Goal: Task Accomplishment & Management: Manage account settings

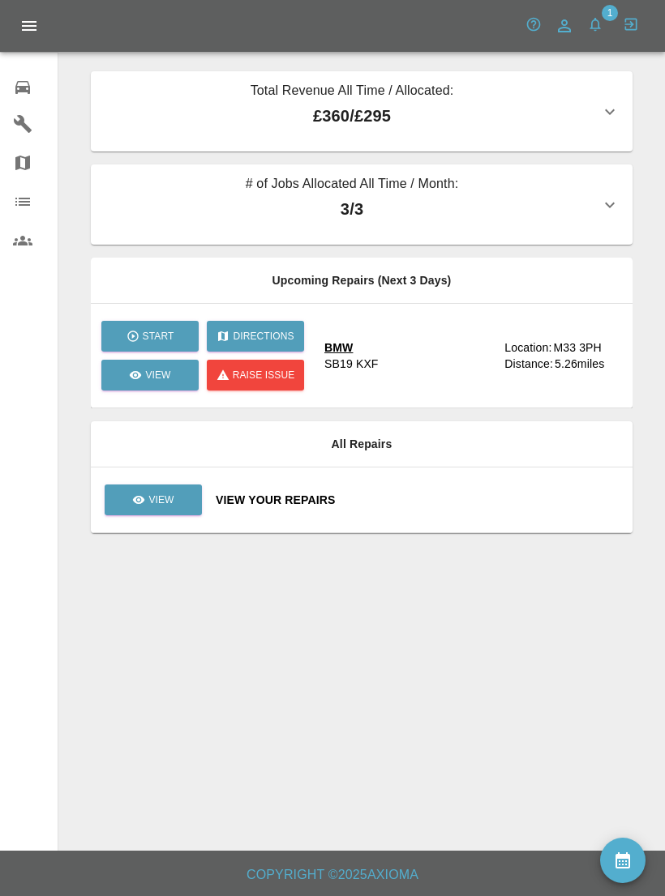
click at [607, 23] on button "button" at bounding box center [594, 24] width 29 height 29
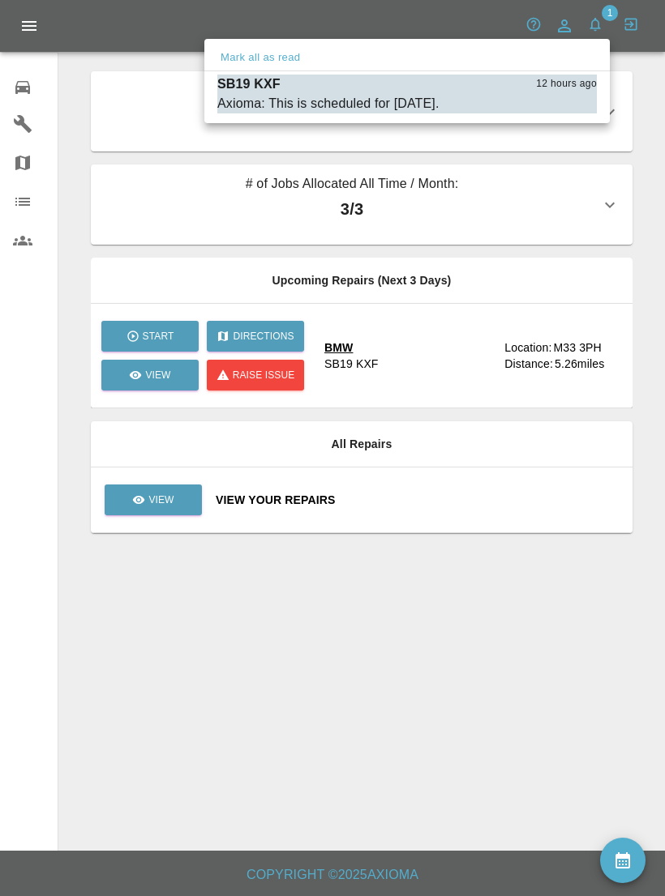
click at [534, 19] on div at bounding box center [332, 448] width 665 height 896
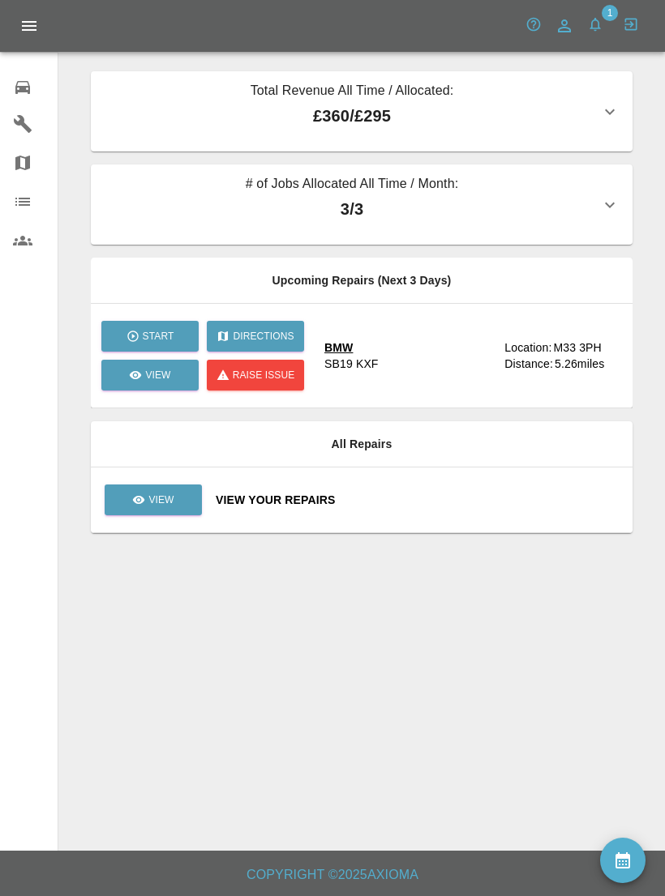
click at [533, 28] on icon "button" at bounding box center [534, 25] width 14 height 14
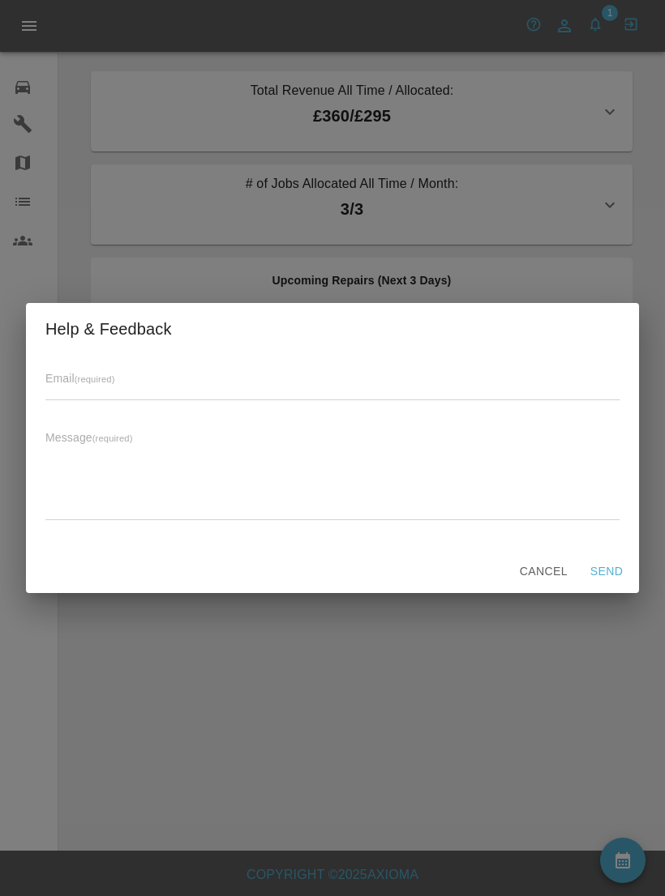
click at [522, 139] on div "Help & Feedback Email (required) Message (required) x Cancel Send" at bounding box center [332, 448] width 665 height 896
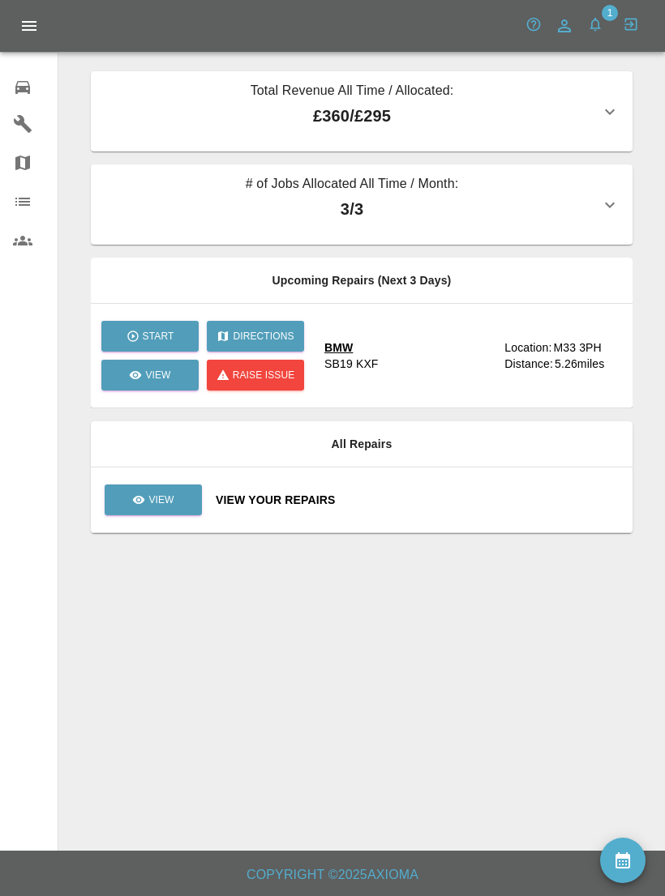
click at [28, 83] on icon at bounding box center [22, 87] width 19 height 19
click at [41, 24] on button "Open drawer" at bounding box center [29, 25] width 39 height 39
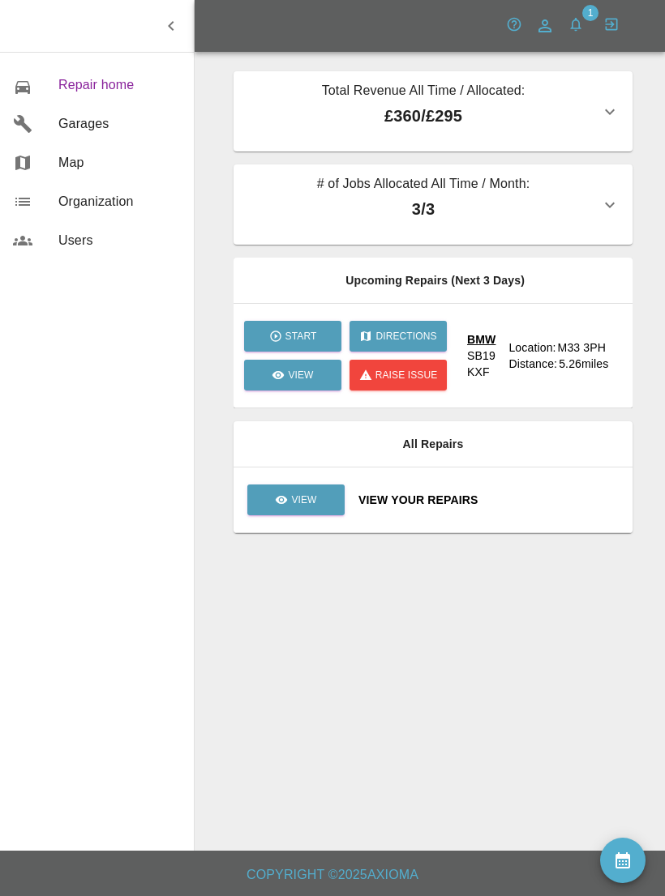
click at [78, 82] on span "Repair home" at bounding box center [119, 84] width 122 height 19
click at [71, 134] on link "Garages" at bounding box center [97, 124] width 194 height 39
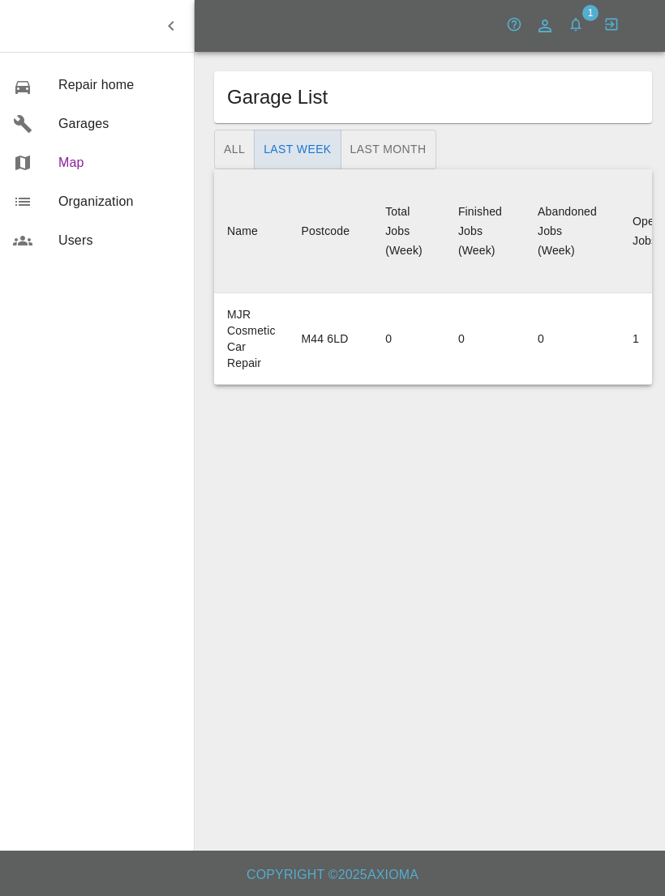
click at [66, 163] on span "Map" at bounding box center [119, 162] width 122 height 19
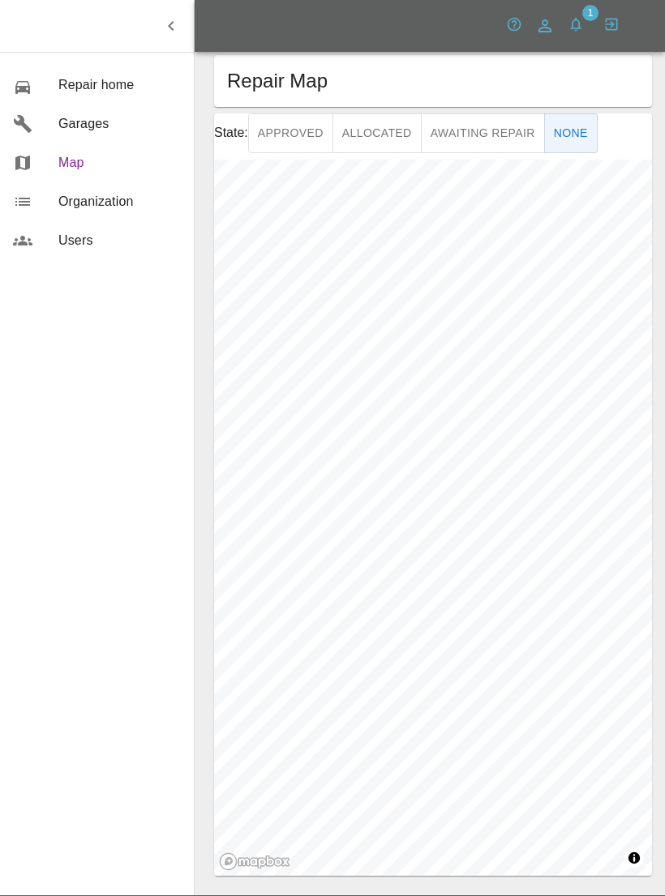
scroll to position [18, 0]
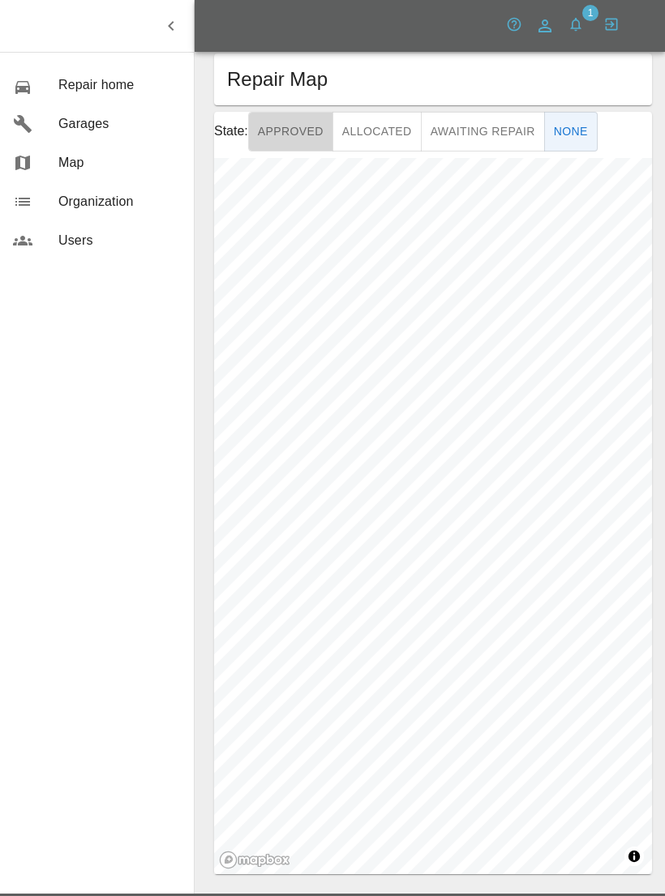
click at [309, 125] on button "Approved" at bounding box center [290, 132] width 85 height 40
click at [396, 136] on button "Allocated" at bounding box center [376, 132] width 89 height 40
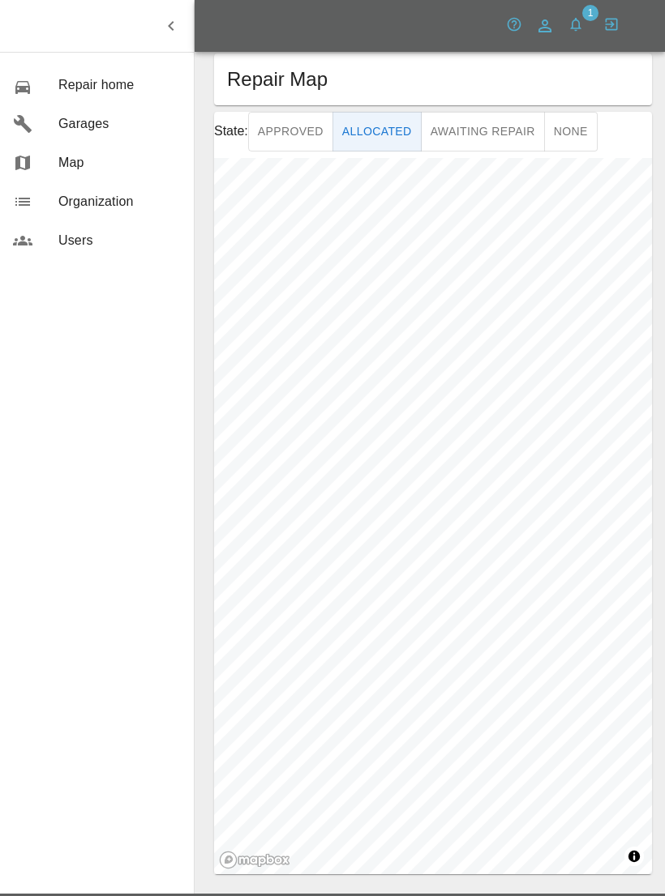
click at [574, 132] on button "None" at bounding box center [570, 132] width 53 height 40
click at [511, 138] on button "Awaiting Repair" at bounding box center [483, 132] width 124 height 40
click at [619, 30] on button "button" at bounding box center [611, 24] width 29 height 29
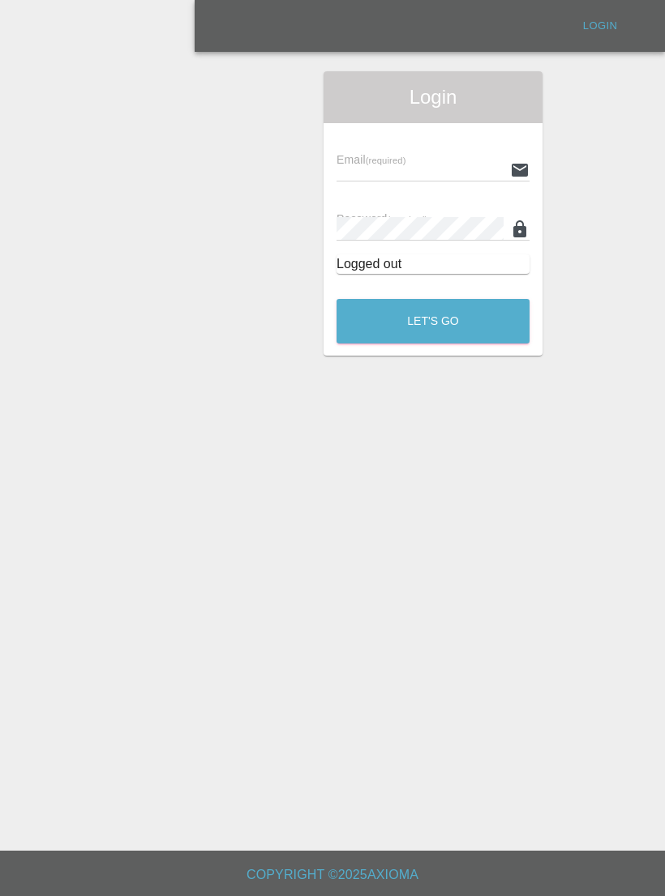
click at [581, 141] on div "Login Email (required) Password (required) Logged out Let's Go" at bounding box center [433, 213] width 438 height 284
click at [613, 26] on link "Login" at bounding box center [600, 26] width 52 height 25
click at [480, 136] on div "Email (required)" at bounding box center [432, 158] width 193 height 45
click at [414, 161] on input "text" at bounding box center [419, 170] width 167 height 24
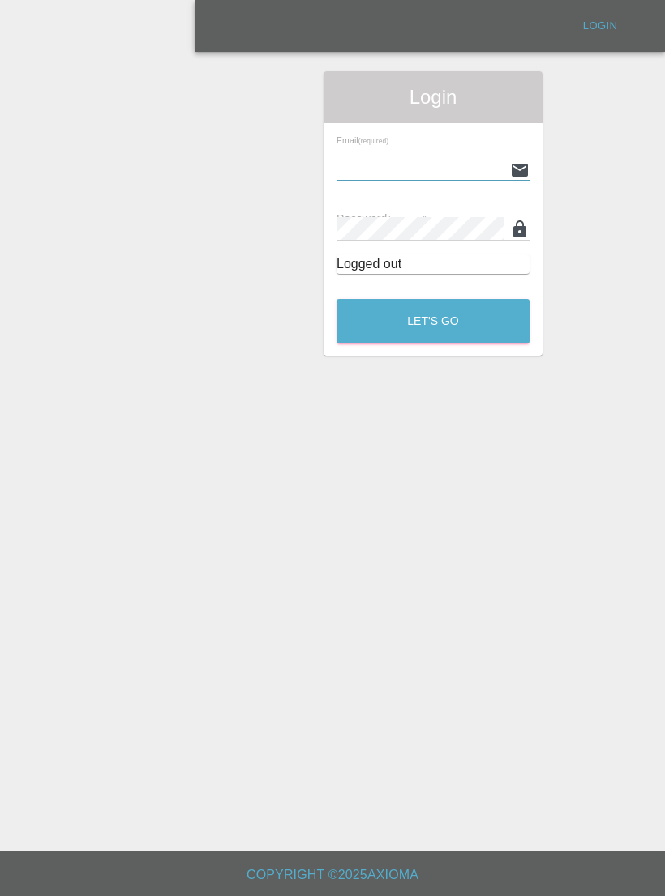
type input "[EMAIL_ADDRESS][DOMAIN_NAME]"
click at [481, 303] on button "Let's Go" at bounding box center [432, 321] width 193 height 45
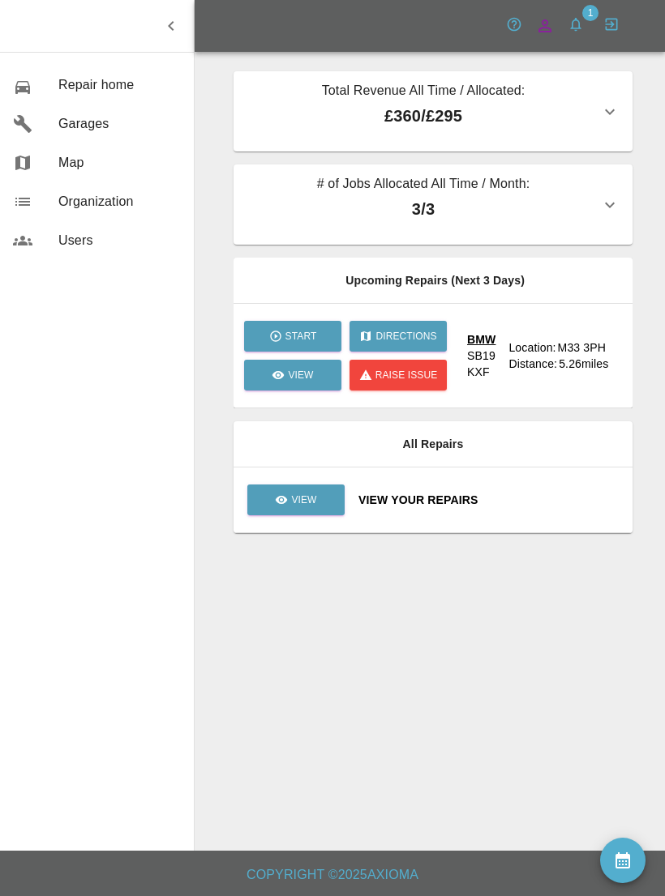
click at [543, 24] on icon at bounding box center [544, 25] width 13 height 13
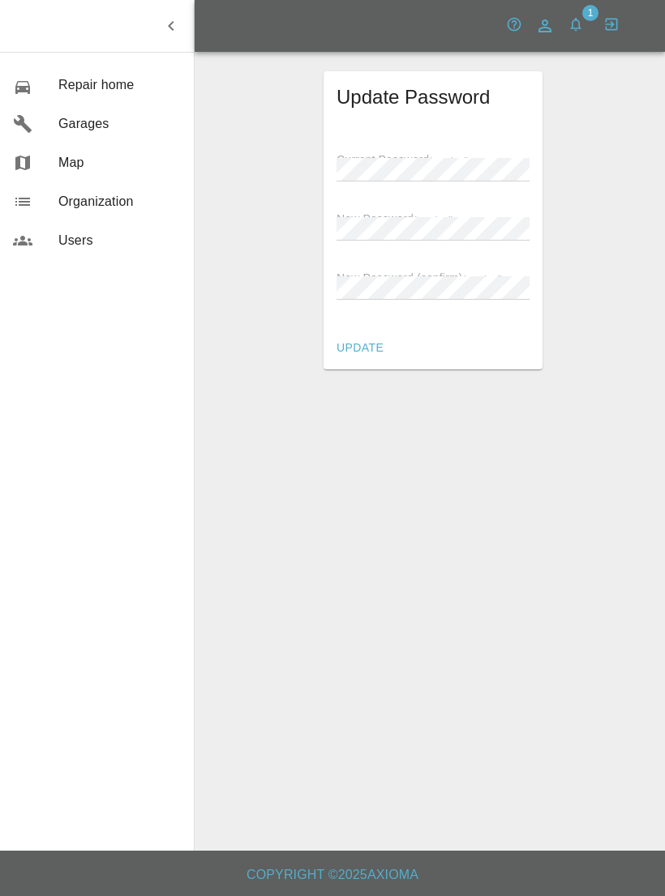
click at [584, 137] on div "Update Password Current Password (required) New Password (required) New Passwor…" at bounding box center [433, 220] width 438 height 298
click at [469, 195] on div "New Password (required)" at bounding box center [432, 217] width 193 height 45
click at [425, 585] on main "Update Password Current Password (required) New Password (required) New Passwor…" at bounding box center [332, 425] width 665 height 851
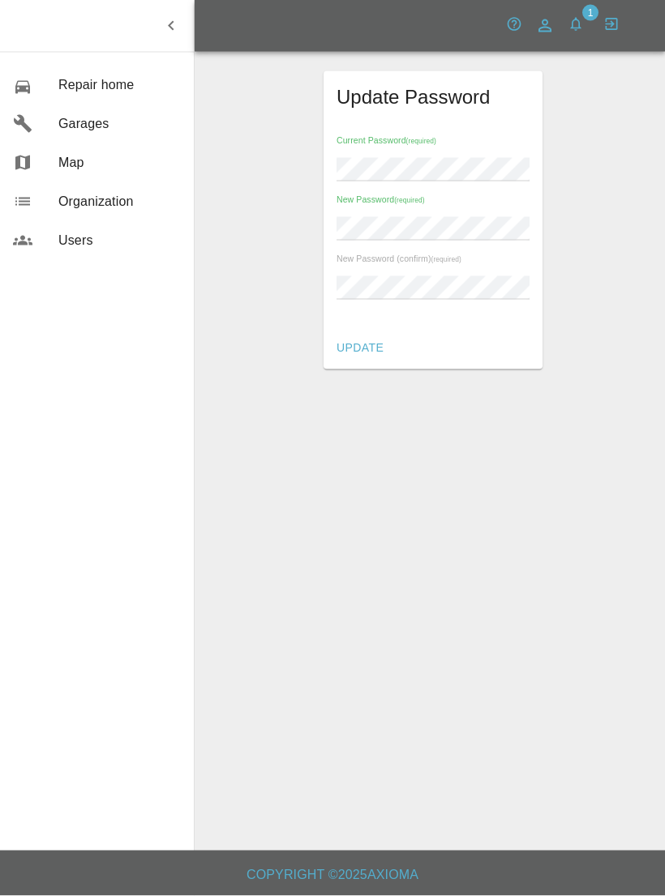
scroll to position [18, 0]
click at [430, 385] on main "Update Password Current Password (required) New Password (required) New Passwor…" at bounding box center [332, 425] width 665 height 851
click at [379, 333] on button "Update" at bounding box center [360, 348] width 60 height 30
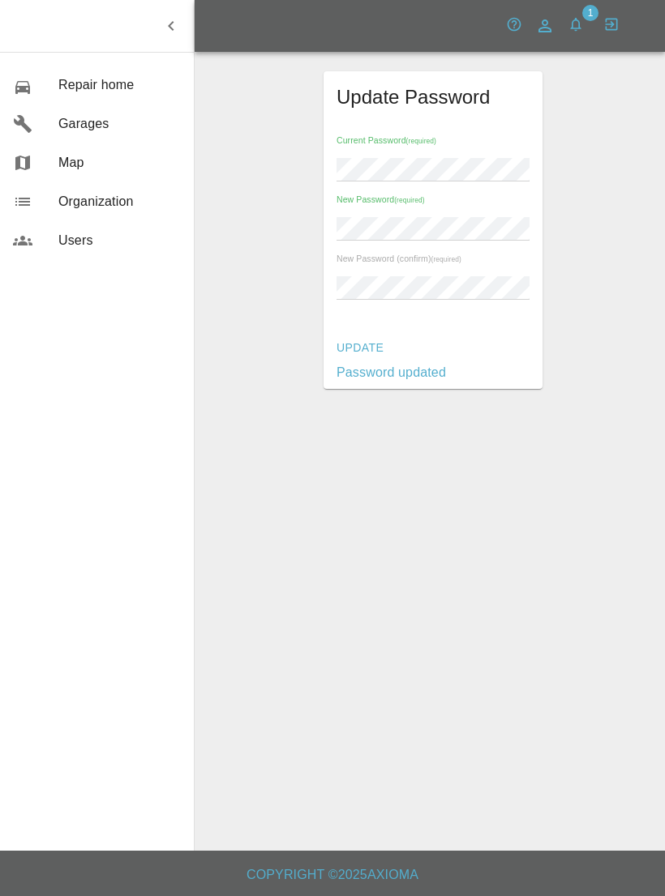
click at [378, 333] on button "Update" at bounding box center [360, 348] width 60 height 30
click at [449, 363] on p "Current password does not match" at bounding box center [435, 372] width 199 height 19
click at [378, 333] on button "Update" at bounding box center [360, 348] width 60 height 30
click at [373, 333] on button "Update" at bounding box center [360, 348] width 60 height 30
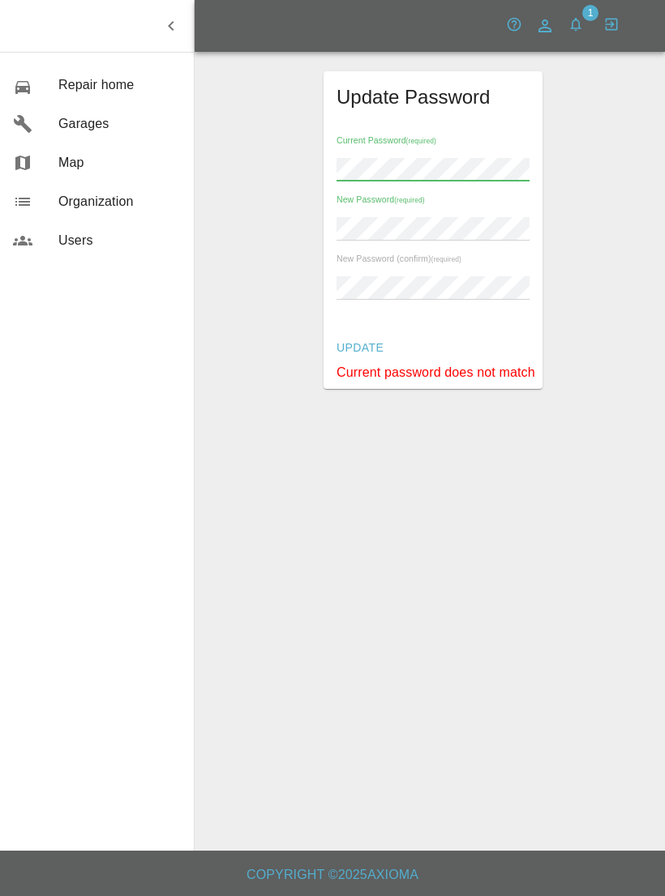
click at [577, 211] on div "Update Password Current Password (required) New Password (required) New Passwor…" at bounding box center [433, 230] width 438 height 318
click at [520, 27] on icon "button" at bounding box center [514, 24] width 16 height 16
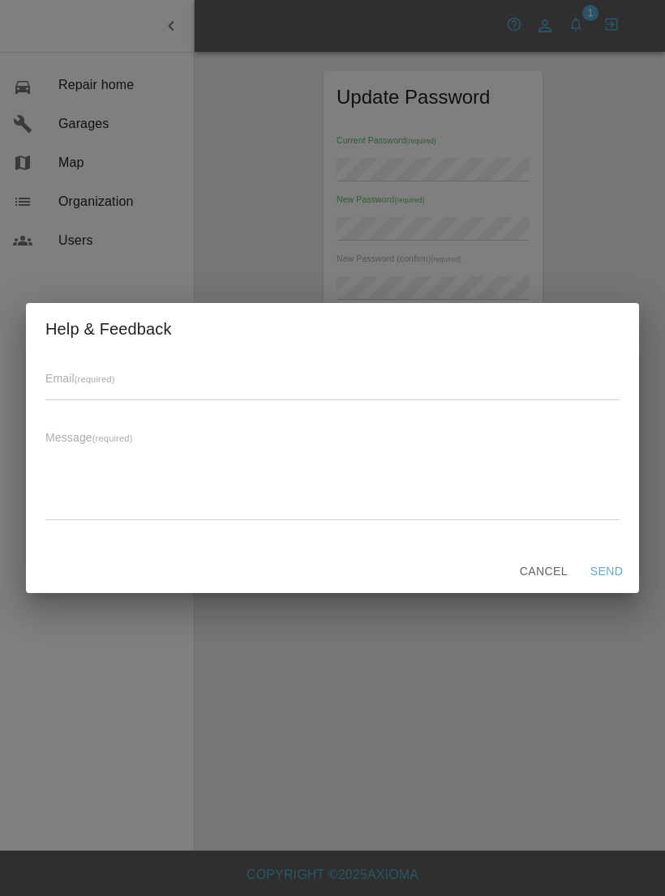
click at [545, 26] on div "Help & Feedback Email (required) Message (required) x Cancel Send" at bounding box center [332, 448] width 665 height 896
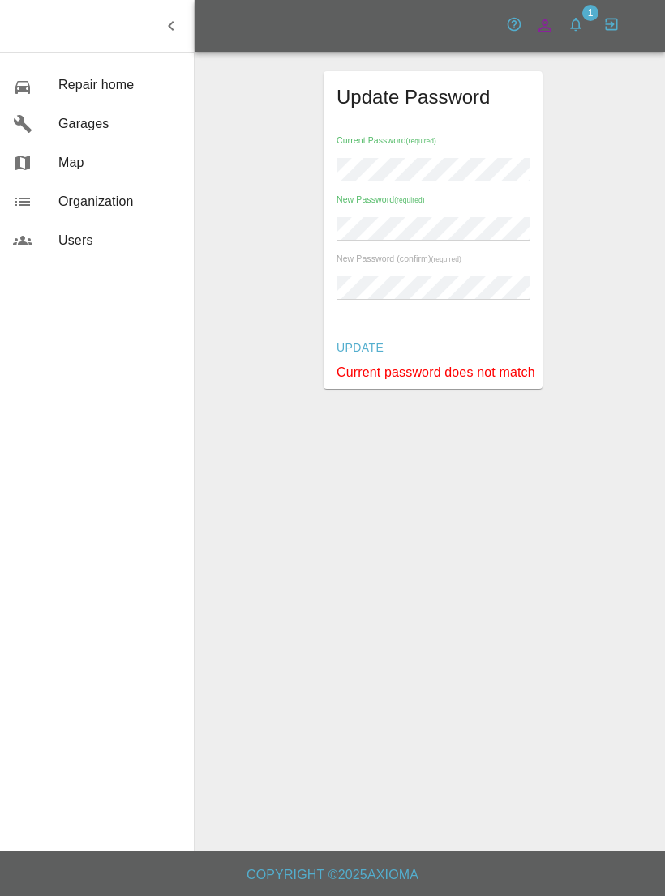
click at [544, 34] on icon at bounding box center [544, 25] width 19 height 19
click at [576, 32] on icon "button" at bounding box center [575, 24] width 16 height 16
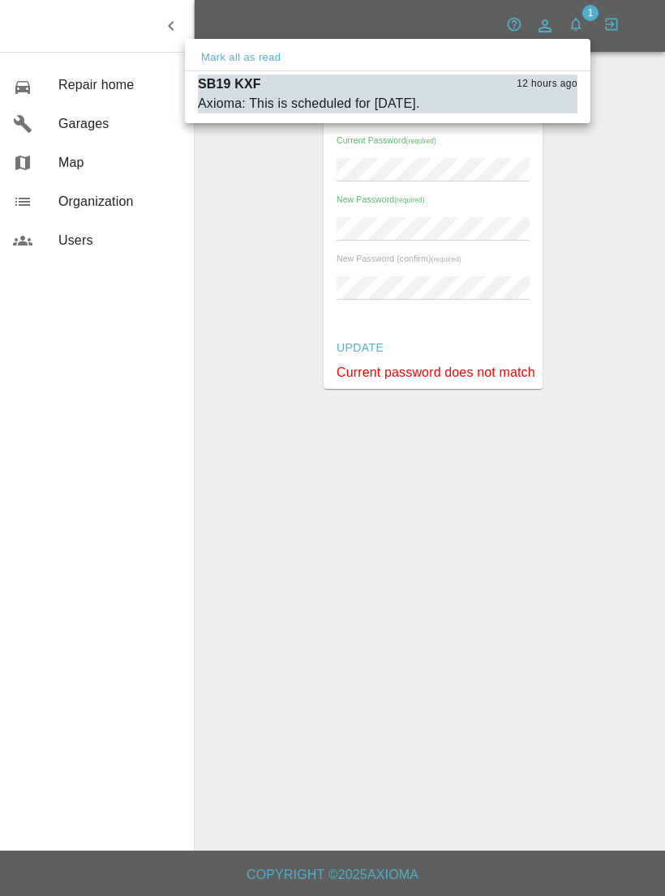
click at [635, 75] on div at bounding box center [332, 448] width 665 height 896
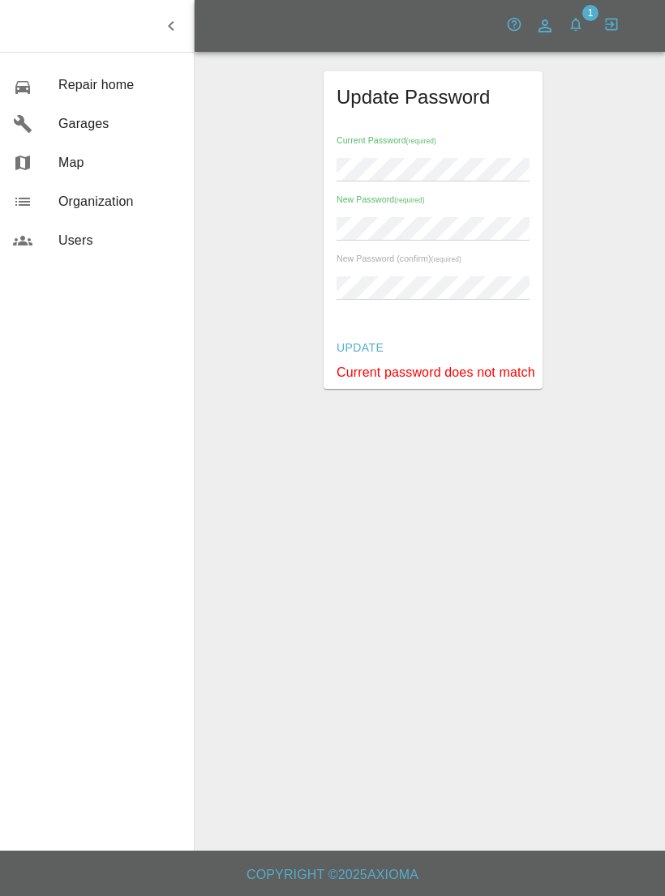
click at [595, 132] on div "Update Password Current Password (required) New Password (required) New Passwor…" at bounding box center [433, 230] width 438 height 318
click at [71, 83] on span "Repair home" at bounding box center [119, 84] width 122 height 19
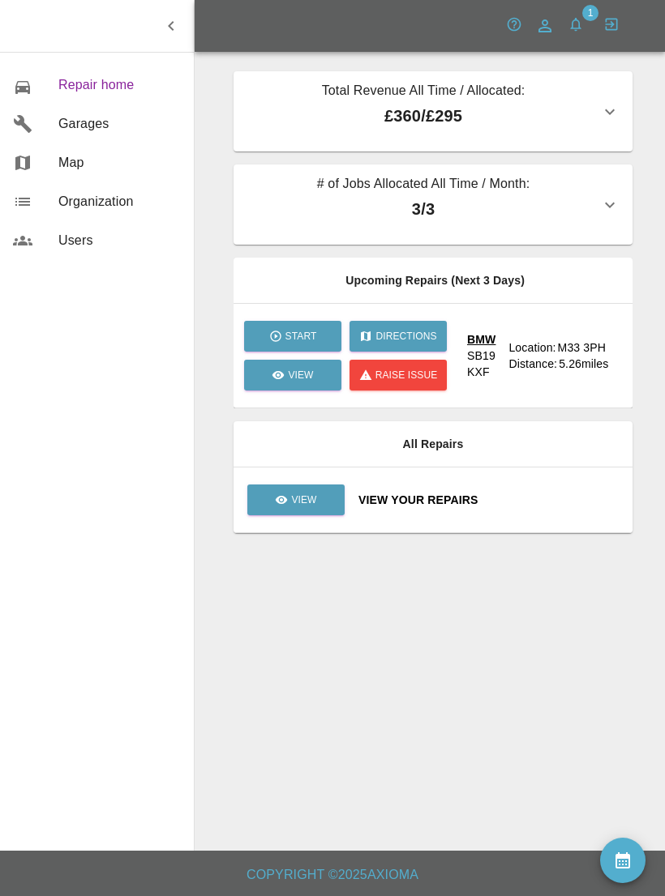
scroll to position [20, 0]
click at [610, 195] on icon "button" at bounding box center [609, 204] width 19 height 19
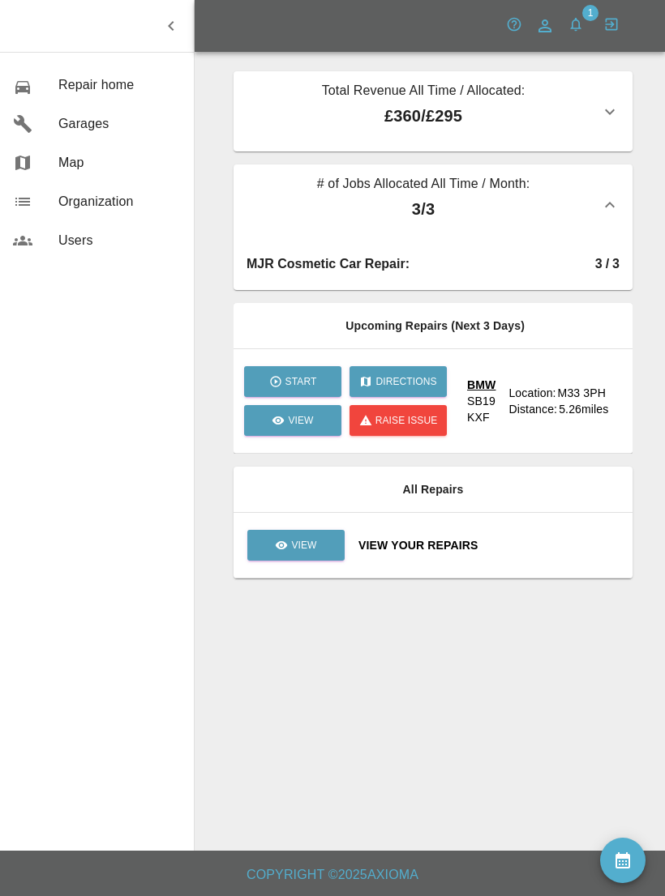
click at [609, 109] on icon "button" at bounding box center [610, 112] width 10 height 6
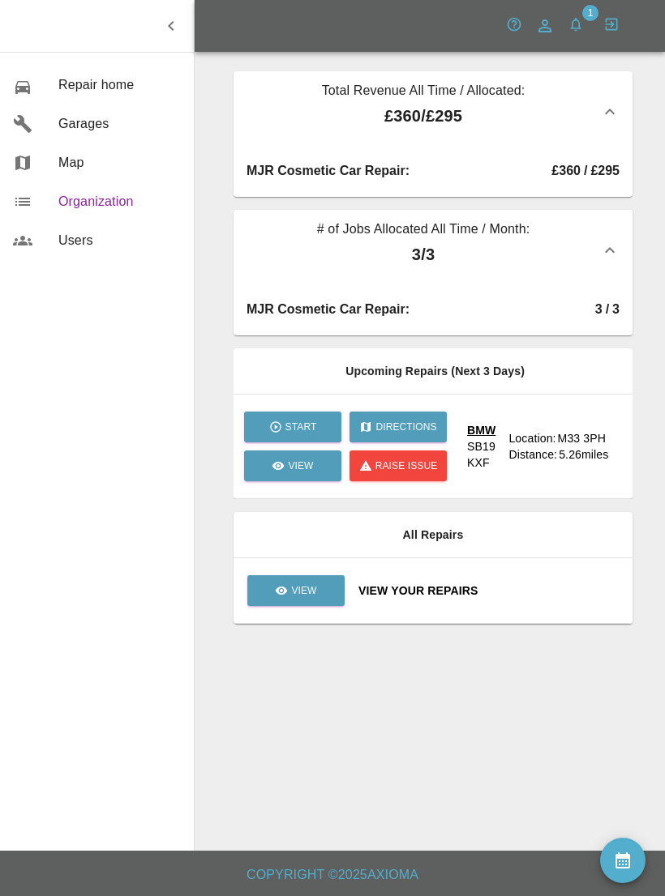
click at [76, 201] on span "Organization" at bounding box center [119, 201] width 122 height 19
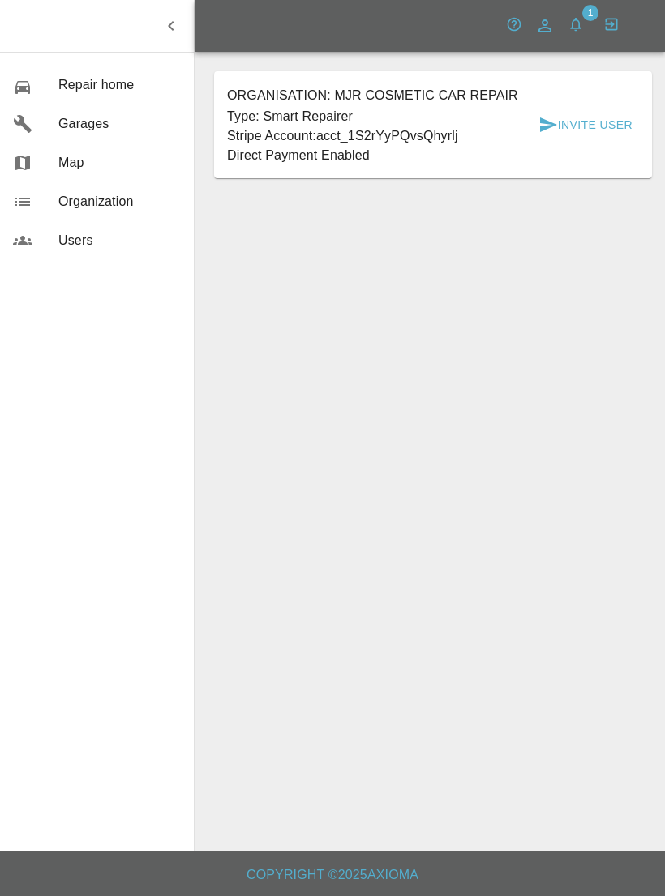
click at [612, 110] on button "Invite User" at bounding box center [585, 125] width 107 height 30
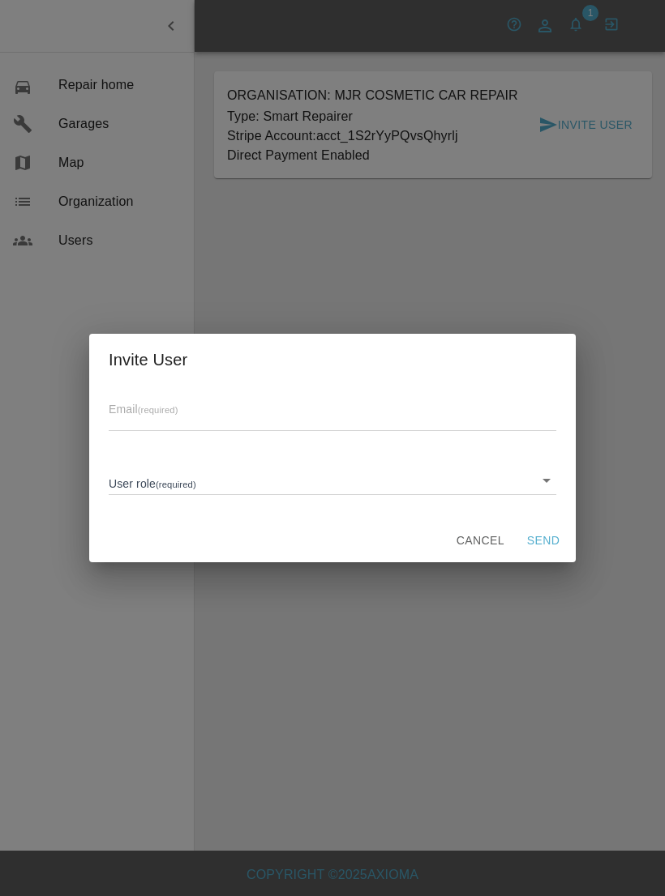
click at [536, 246] on div "Invite User Email (required) User role (required) ​ Cancel Send" at bounding box center [332, 448] width 665 height 896
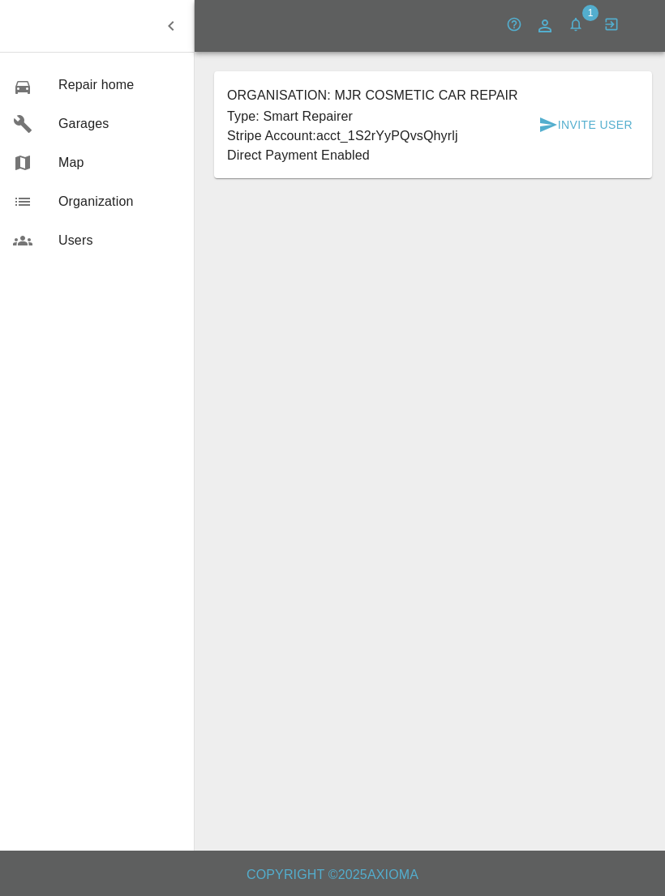
click at [348, 146] on p "Direct Payment Enabled" at bounding box center [372, 155] width 291 height 19
click at [345, 146] on p "Direct Payment Enabled" at bounding box center [372, 155] width 291 height 19
click at [282, 146] on p "Direct Payment Enabled" at bounding box center [372, 155] width 291 height 19
click at [611, 110] on button "Invite User" at bounding box center [585, 125] width 107 height 30
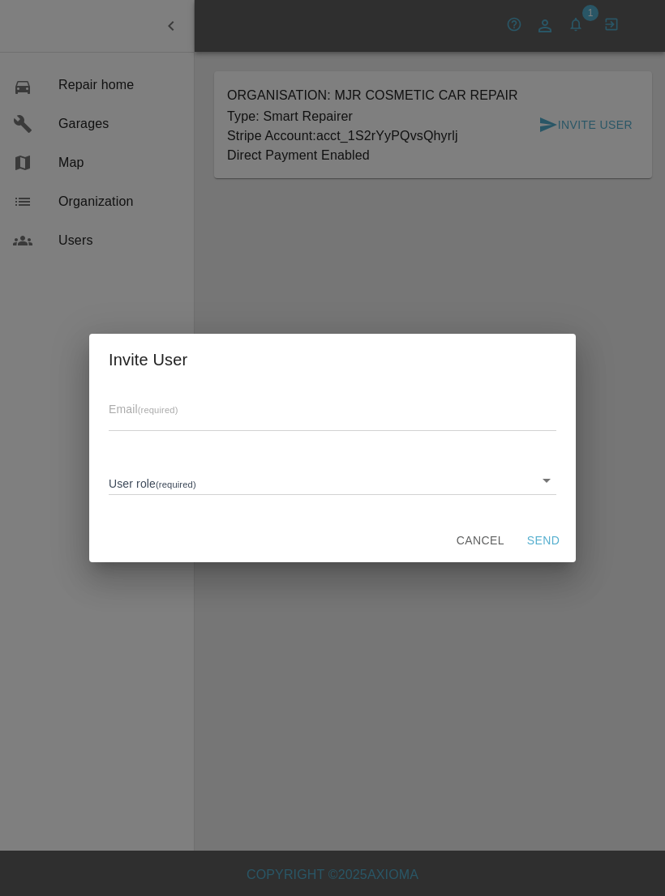
click at [481, 539] on button "Cancel" at bounding box center [480, 541] width 61 height 30
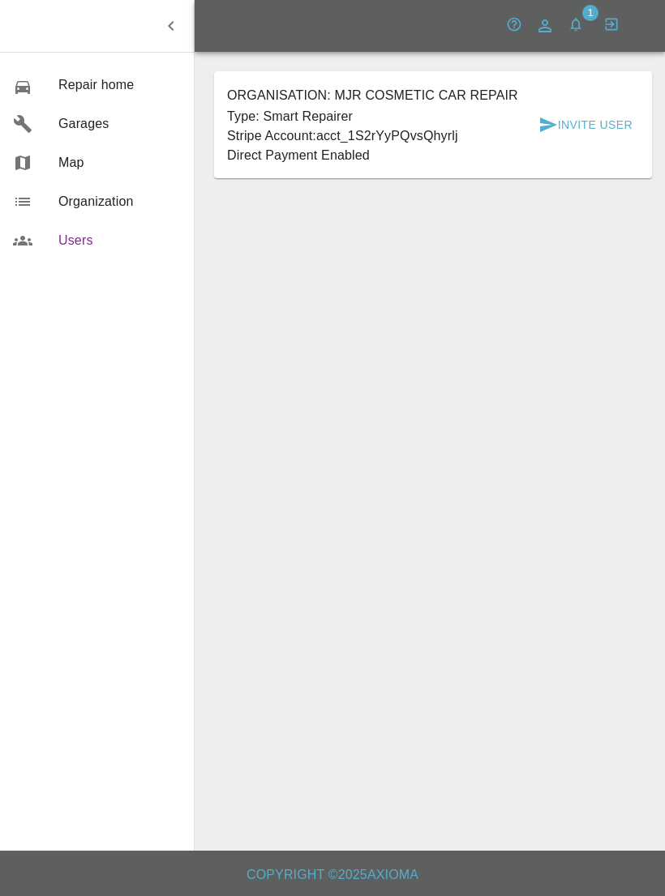
click at [60, 242] on span "Users" at bounding box center [119, 240] width 122 height 19
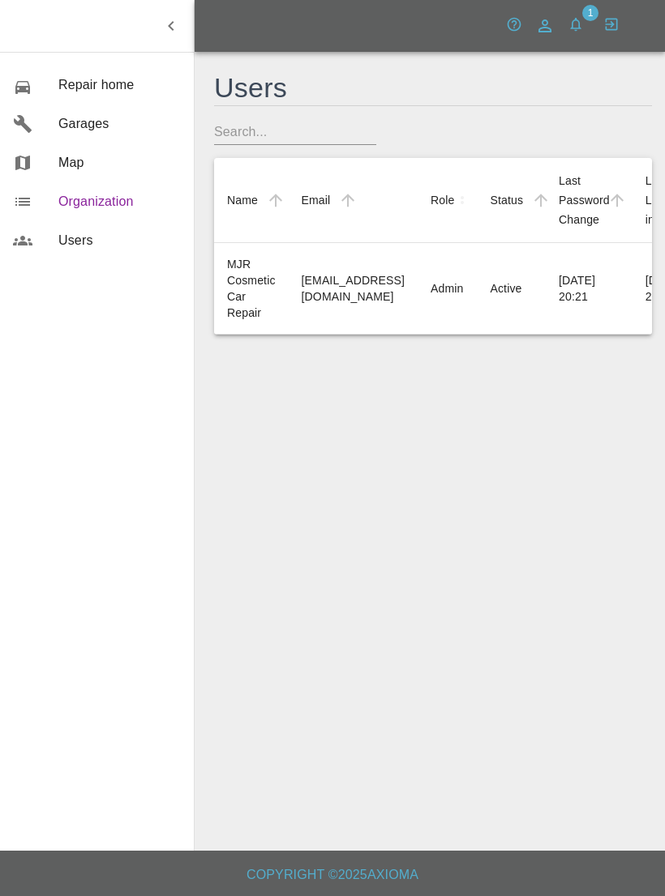
click at [66, 212] on link "Organization" at bounding box center [97, 201] width 194 height 39
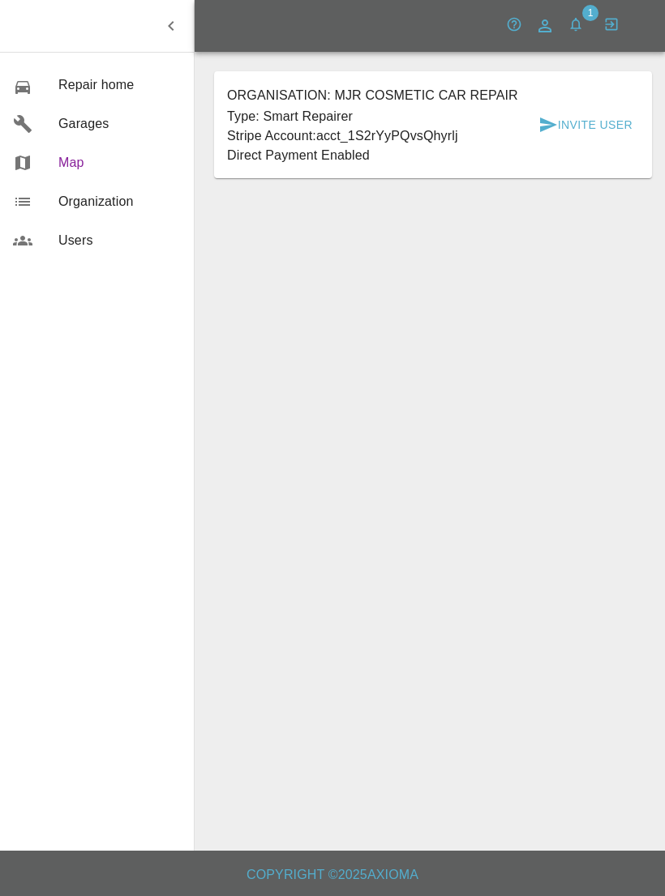
click at [57, 160] on div at bounding box center [35, 162] width 45 height 19
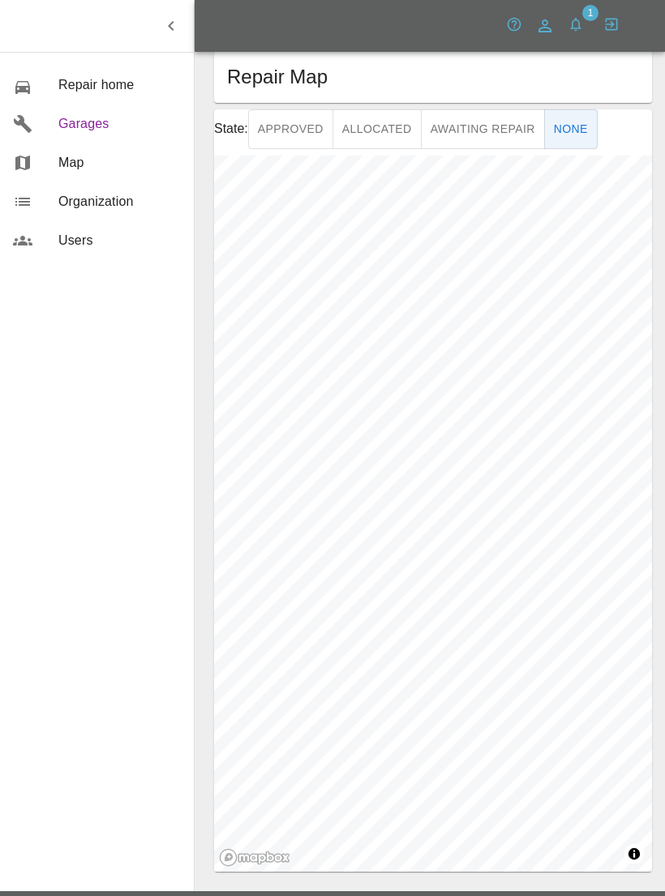
click at [70, 121] on span "Garages" at bounding box center [119, 123] width 122 height 19
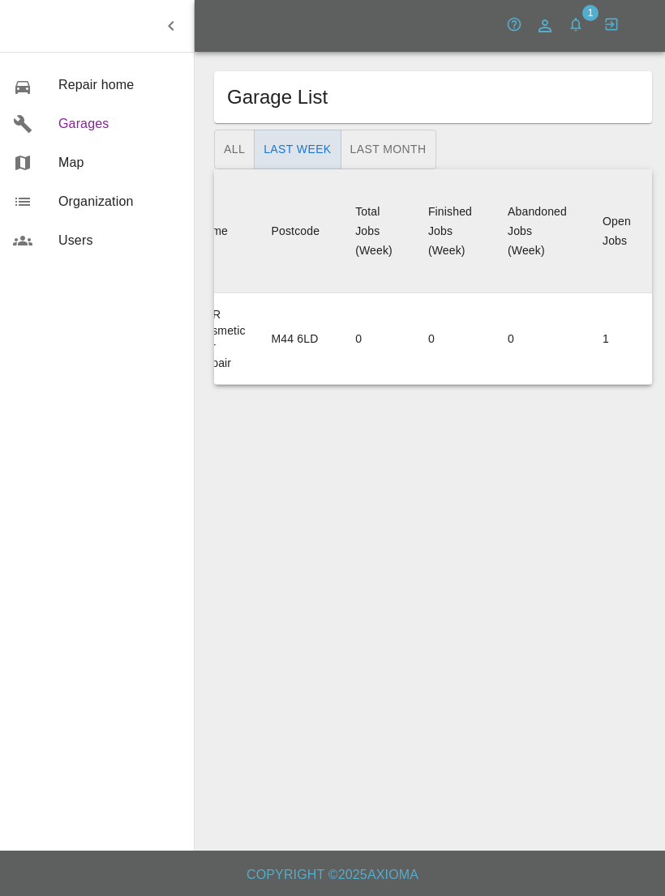
scroll to position [0, 45]
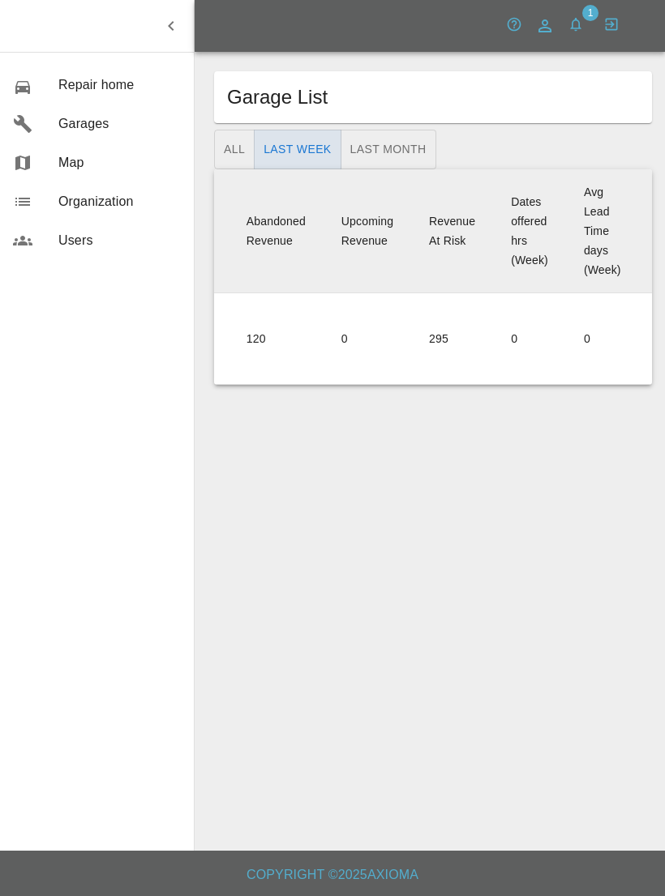
click at [225, 130] on button "All" at bounding box center [234, 150] width 41 height 40
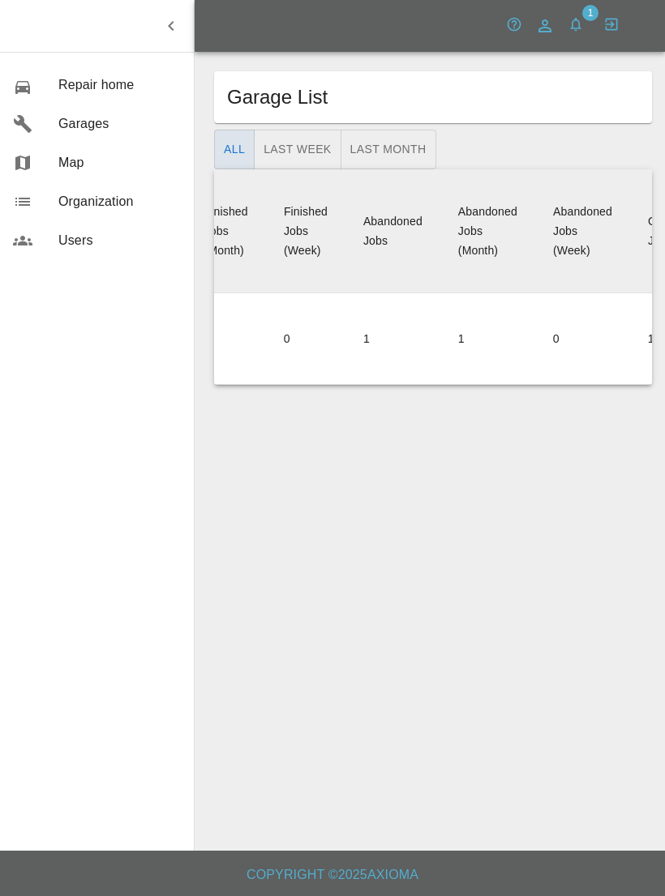
click at [224, 130] on button "All" at bounding box center [234, 150] width 41 height 40
click at [242, 130] on button "All" at bounding box center [234, 150] width 41 height 40
click at [589, 25] on button "button" at bounding box center [575, 24] width 29 height 29
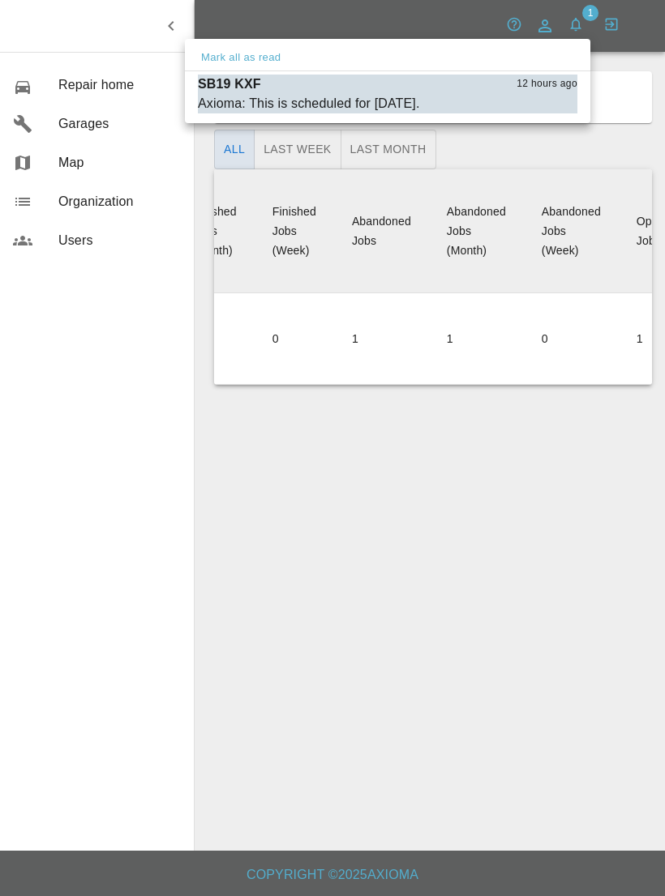
click at [610, 26] on div at bounding box center [332, 448] width 665 height 896
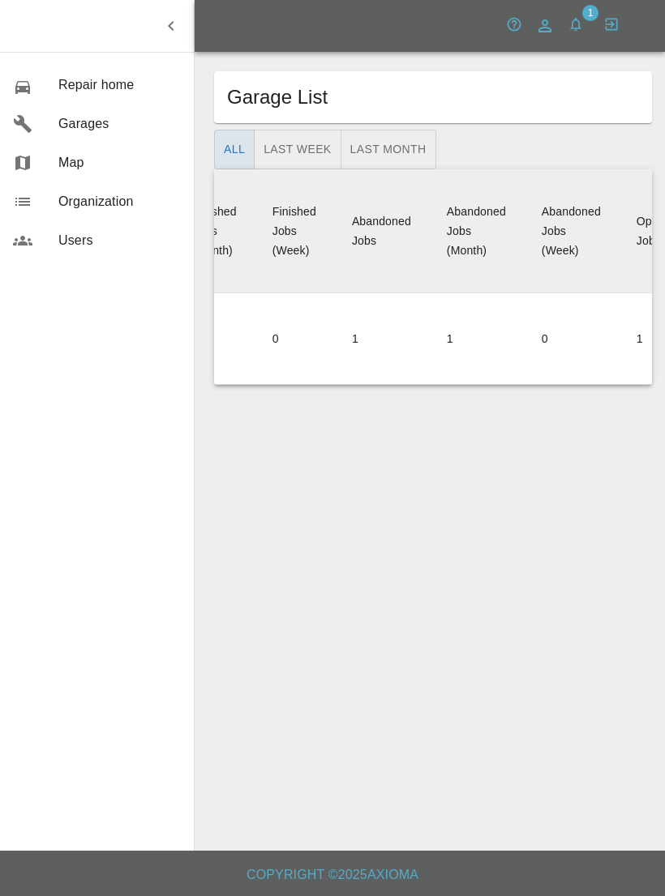
click at [613, 28] on icon "button" at bounding box center [611, 24] width 16 height 16
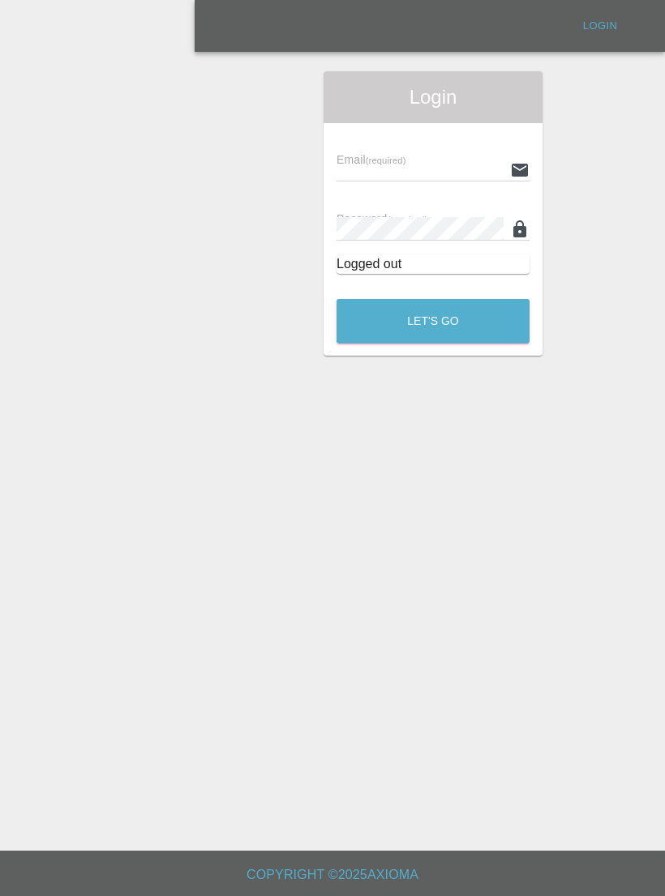
click at [464, 168] on input "text" at bounding box center [419, 170] width 167 height 24
type input "[EMAIL_ADDRESS][DOMAIN_NAME]"
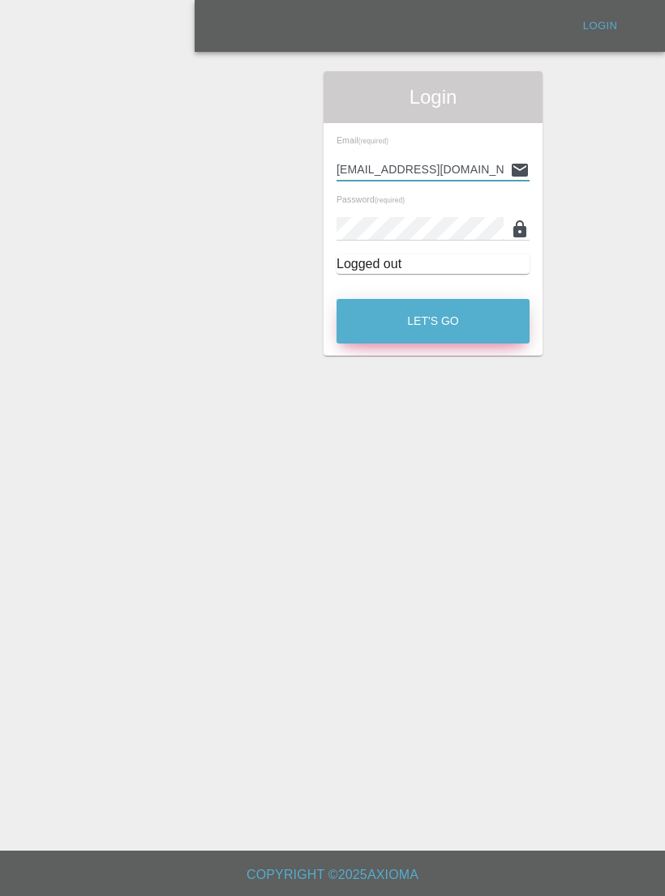
click at [385, 327] on button "Let's Go" at bounding box center [432, 321] width 193 height 45
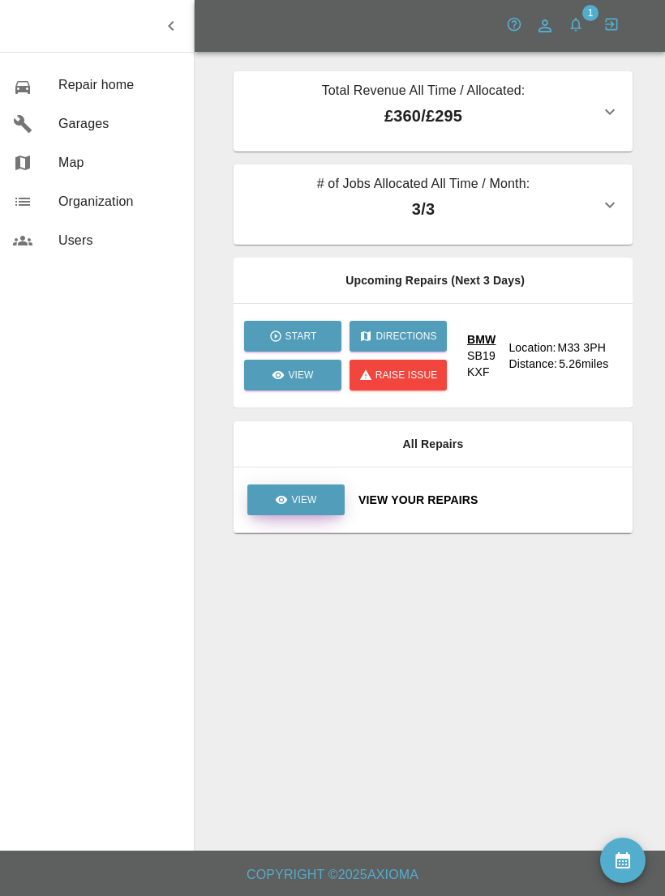
click at [321, 502] on link "View" at bounding box center [295, 500] width 97 height 31
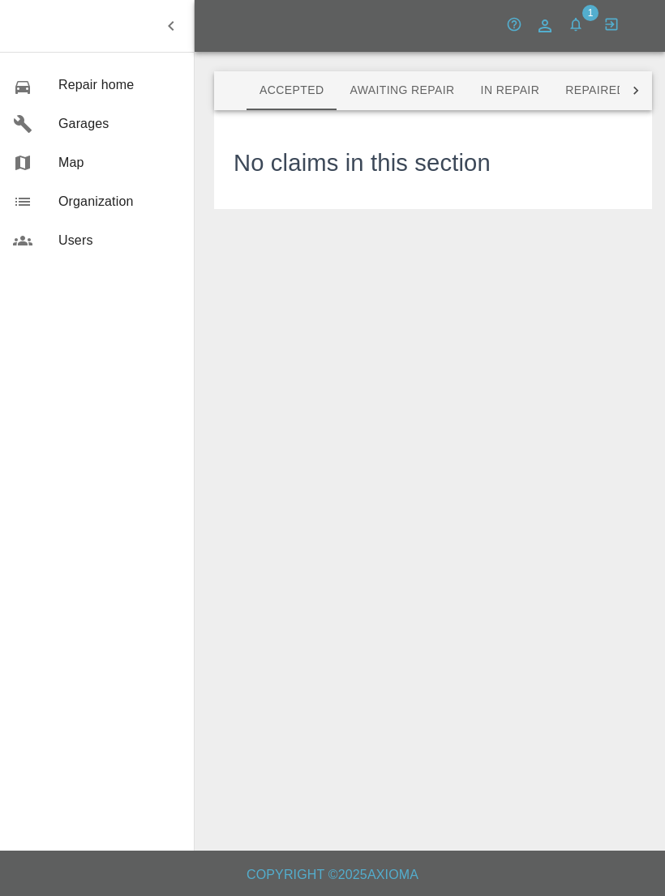
click at [525, 85] on button "In Repair" at bounding box center [510, 90] width 85 height 39
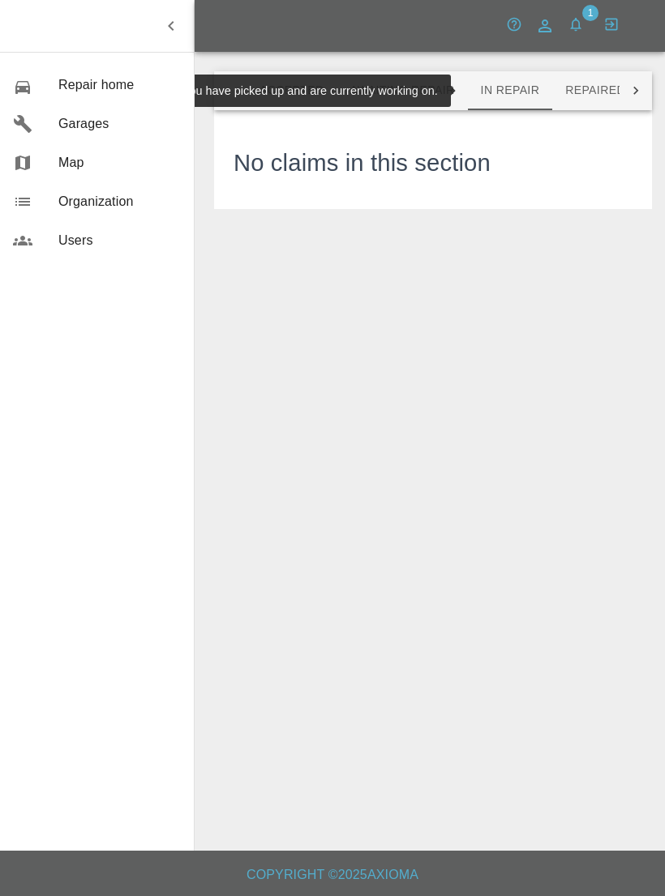
click at [599, 88] on button "Repaired" at bounding box center [595, 90] width 86 height 39
click at [169, 41] on button "button" at bounding box center [171, 26] width 32 height 32
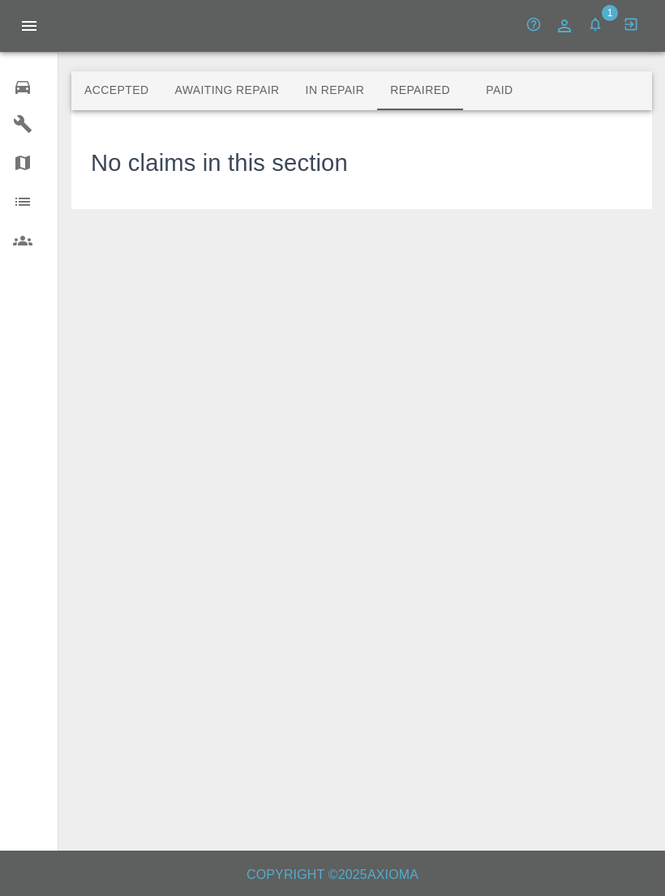
scroll to position [0, 0]
click at [28, 24] on icon "Open drawer" at bounding box center [28, 25] width 19 height 19
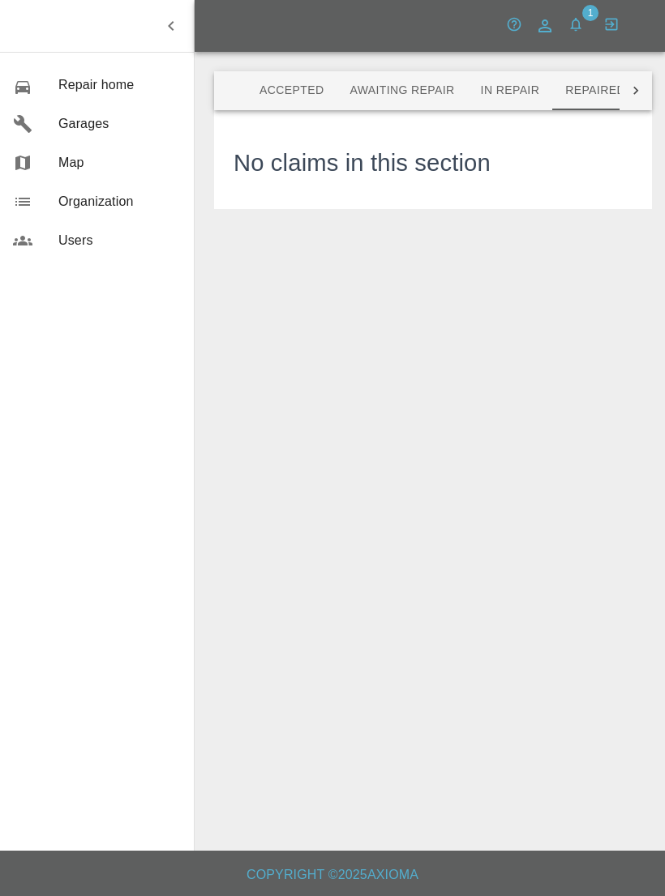
click at [170, 19] on icon "button" at bounding box center [170, 25] width 19 height 19
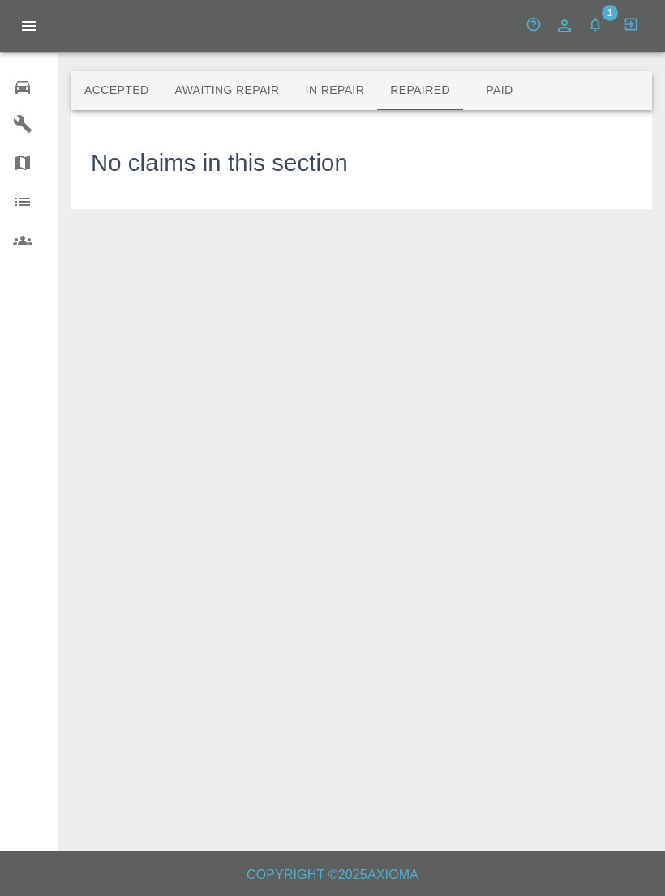
click at [508, 89] on button "Paid" at bounding box center [499, 90] width 73 height 39
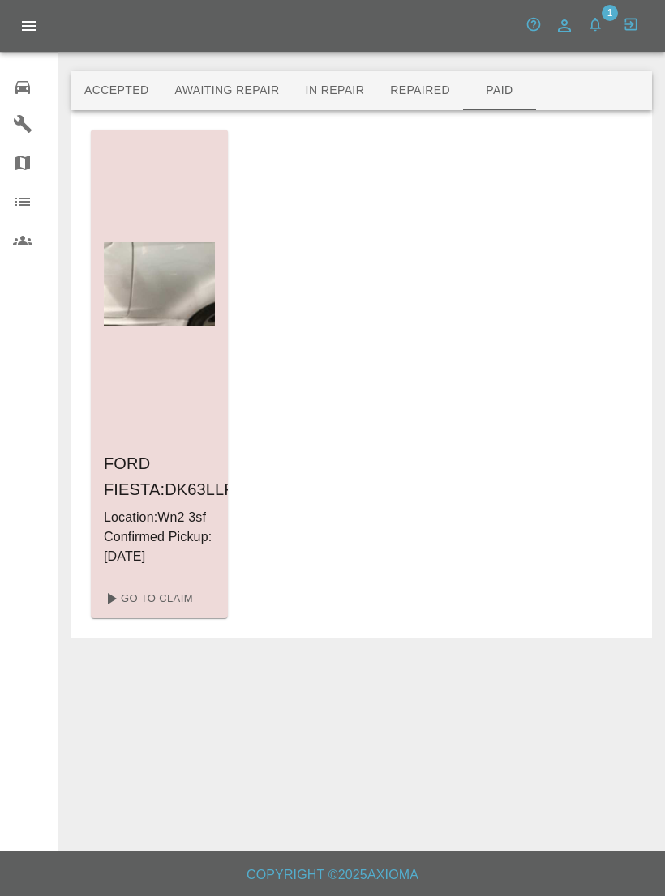
click at [125, 482] on h6 "FORD FIESTA : DK63LLP" at bounding box center [159, 477] width 111 height 52
click at [120, 609] on icon at bounding box center [110, 598] width 19 height 19
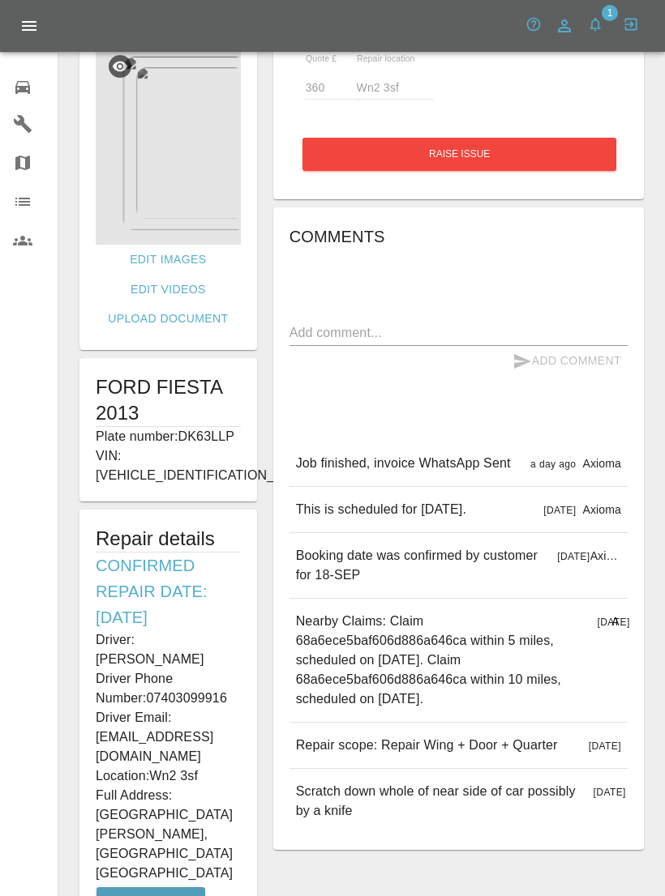
scroll to position [153, 0]
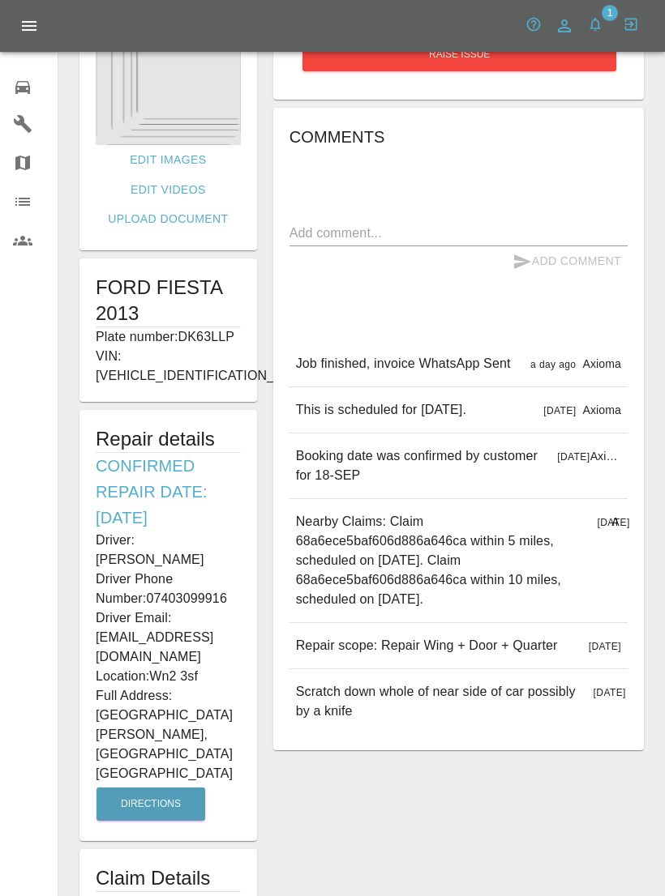
click at [138, 866] on h1 "Claim Details" at bounding box center [168, 879] width 145 height 26
click at [146, 866] on h1 "Claim Details" at bounding box center [168, 879] width 145 height 26
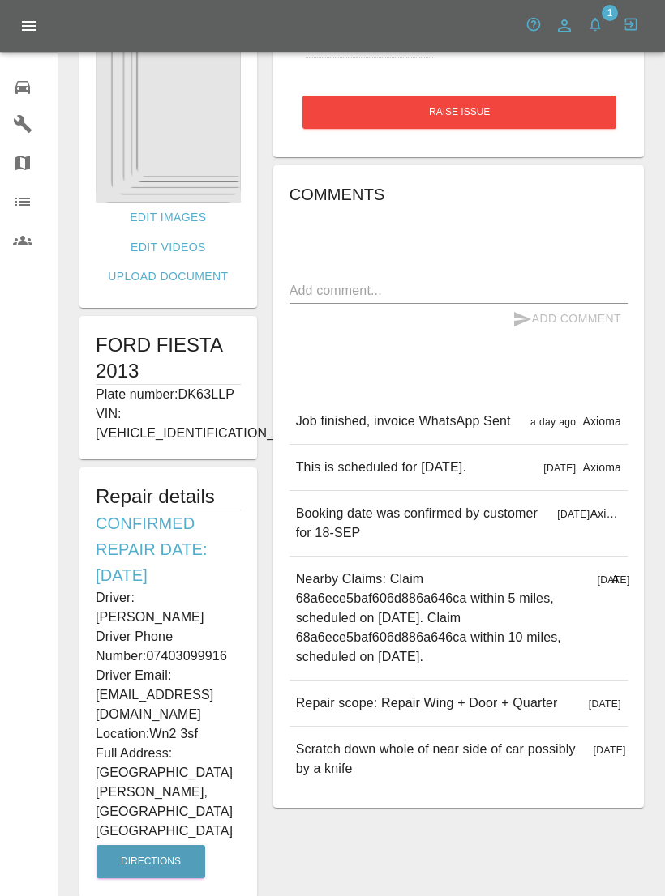
scroll to position [0, 0]
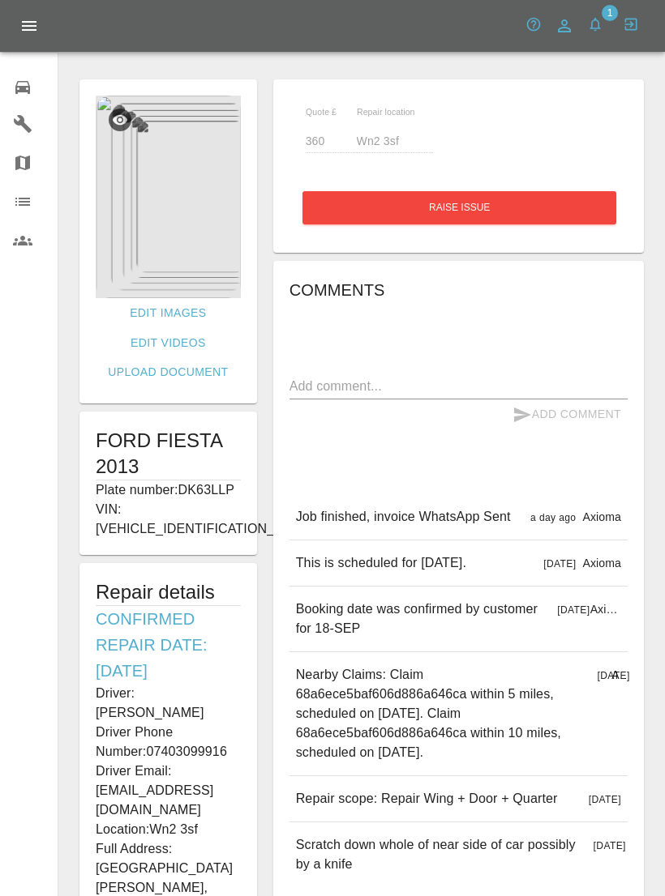
click at [27, 235] on icon at bounding box center [22, 240] width 19 height 19
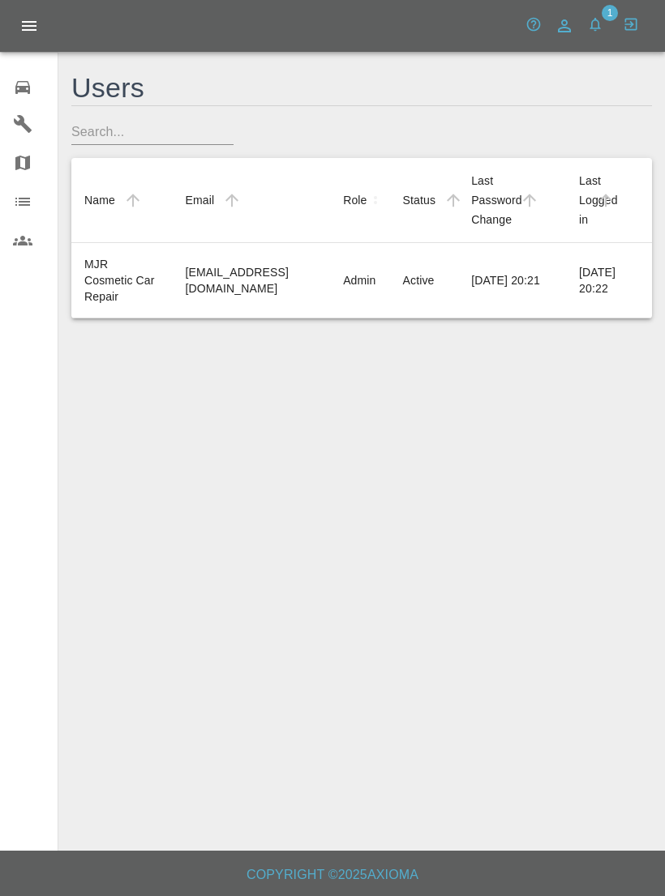
click at [24, 215] on link "Organization" at bounding box center [29, 201] width 58 height 39
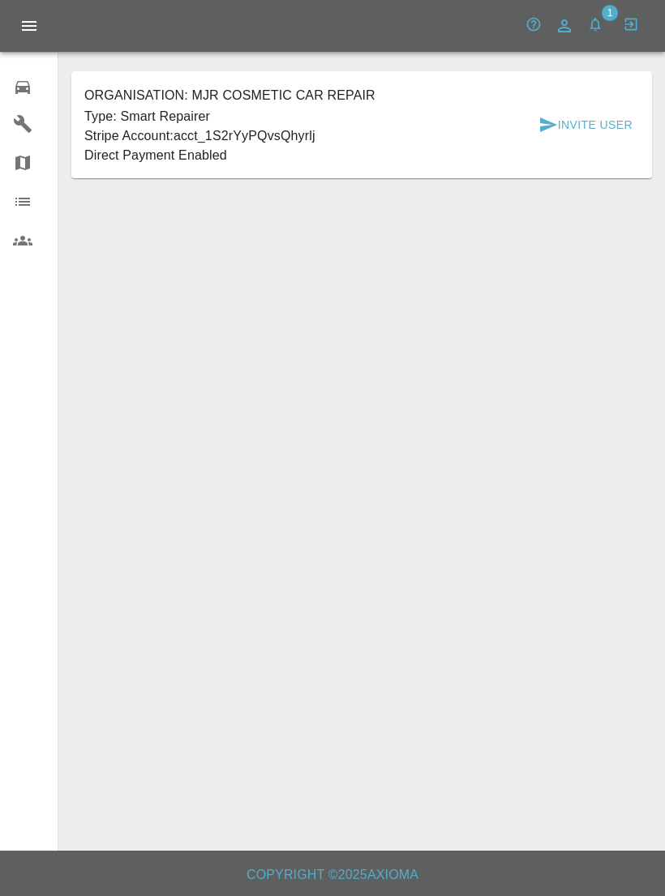
click at [28, 152] on link "Map" at bounding box center [29, 162] width 58 height 39
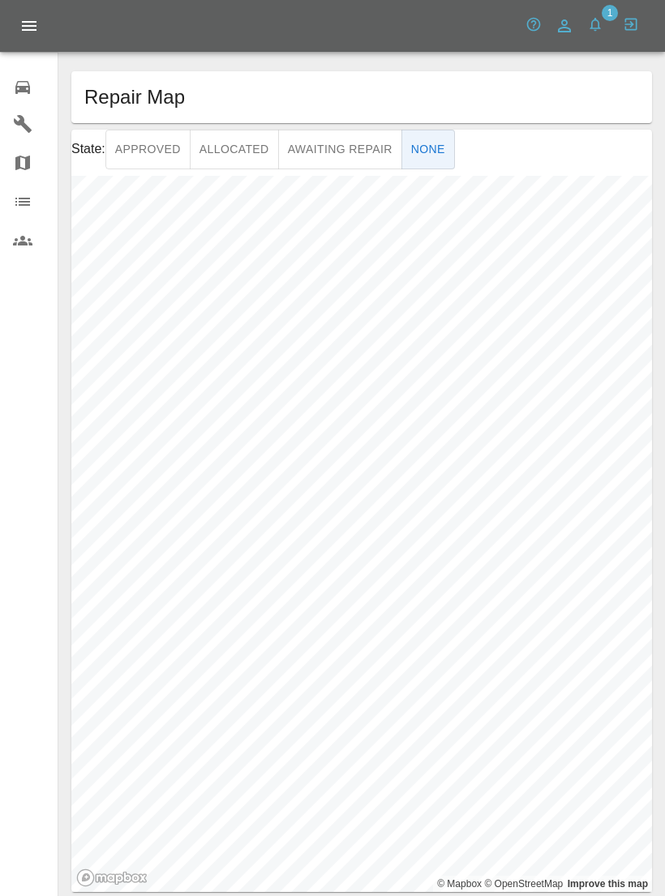
click at [32, 131] on icon at bounding box center [22, 123] width 19 height 19
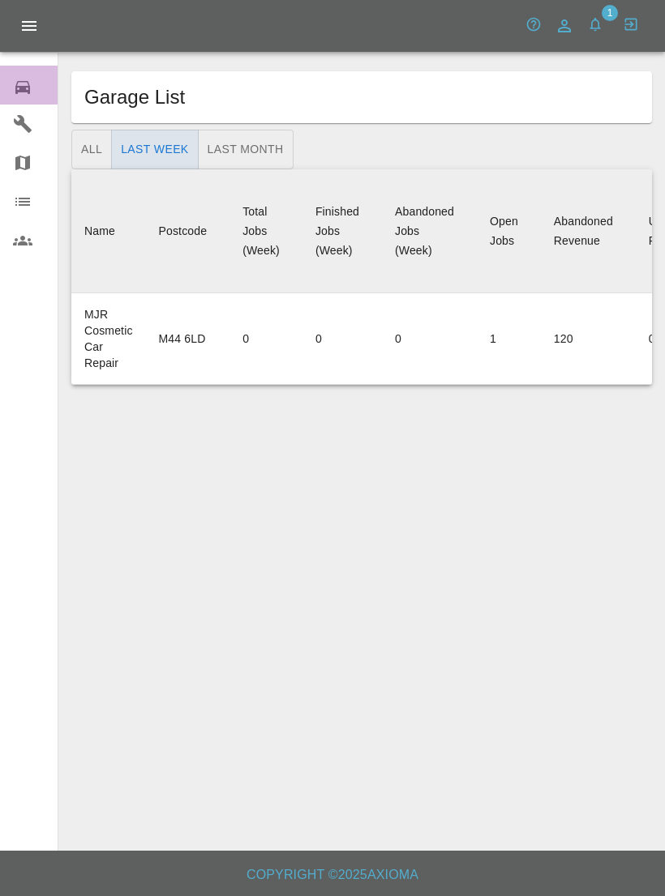
click at [25, 88] on icon at bounding box center [22, 87] width 15 height 13
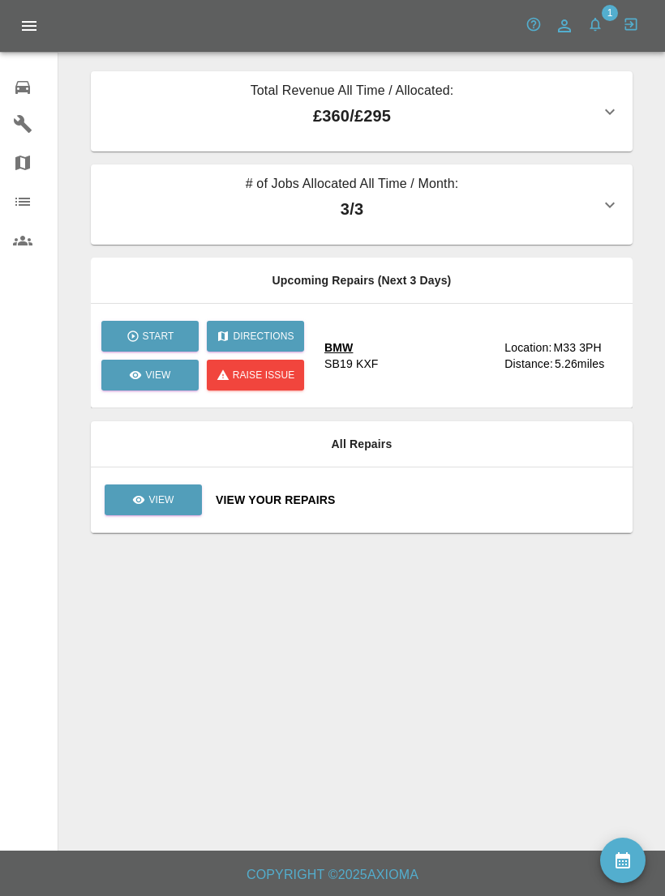
click at [575, 361] on div "5.26 miles" at bounding box center [586, 364] width 65 height 16
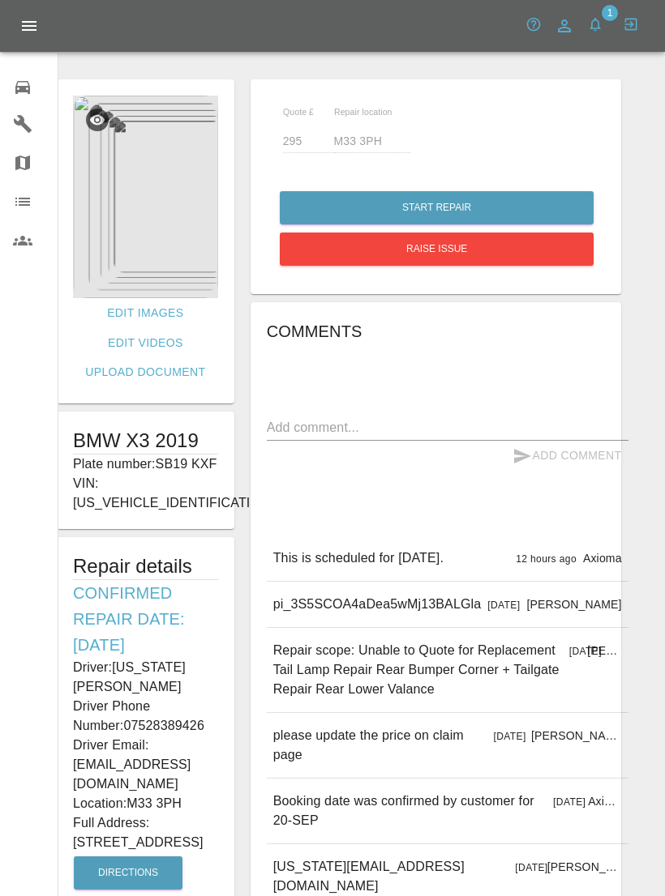
click at [126, 220] on img at bounding box center [145, 197] width 145 height 203
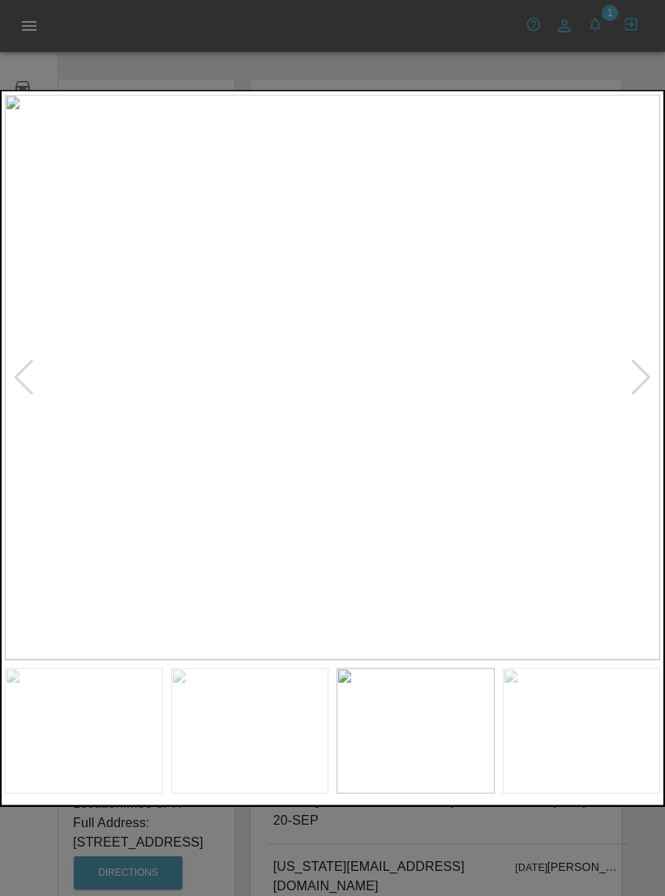
click at [613, 61] on div at bounding box center [332, 448] width 665 height 896
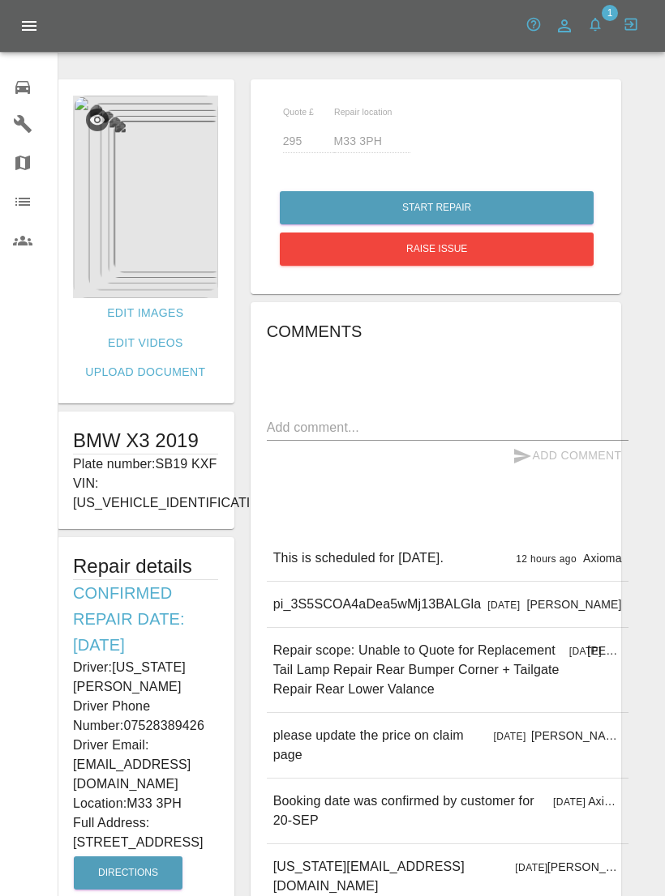
click at [627, 33] on button "button" at bounding box center [630, 24] width 29 height 29
